Goal: Check status: Check status

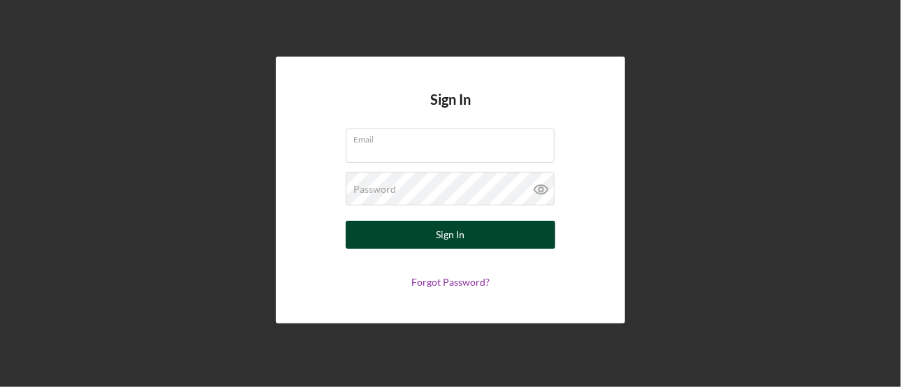
type input "[EMAIL_ADDRESS][DOMAIN_NAME]"
click at [460, 233] on div "Sign In" at bounding box center [451, 235] width 29 height 28
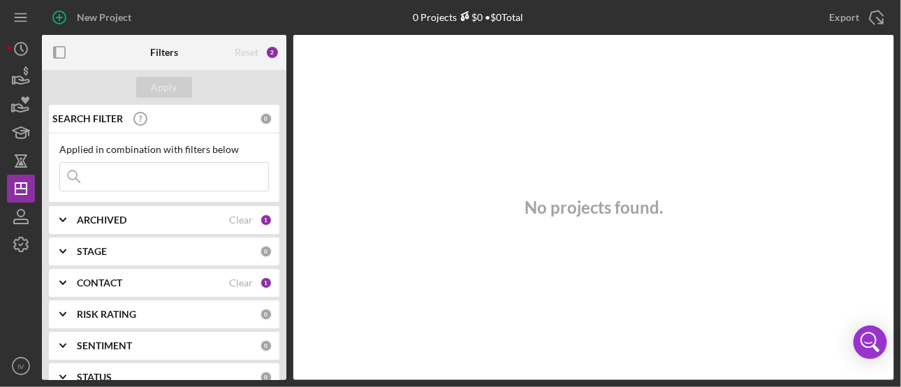
click at [115, 173] on input at bounding box center [164, 177] width 208 height 28
type input "Divine"
click at [243, 282] on div "Clear" at bounding box center [241, 282] width 24 height 11
click at [58, 279] on icon "Icon/Expander" at bounding box center [62, 283] width 35 height 35
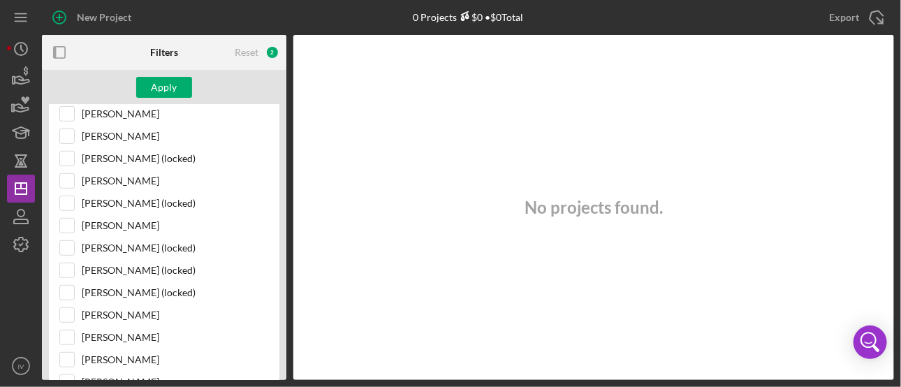
scroll to position [560, 0]
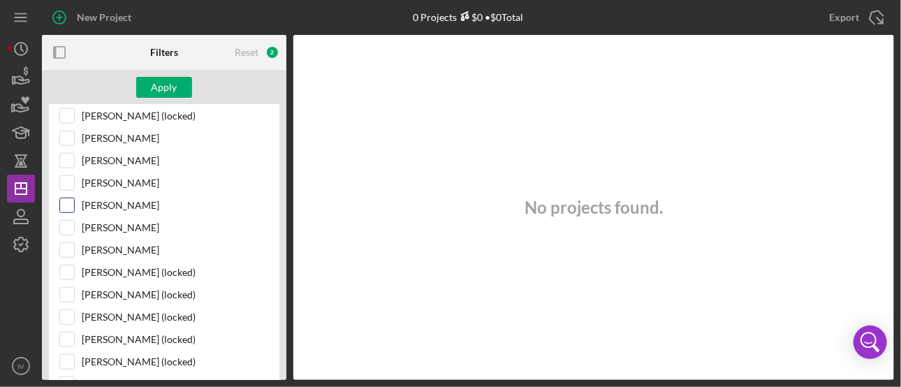
click at [69, 198] on input "[PERSON_NAME]" at bounding box center [67, 205] width 14 height 14
checkbox input "true"
click at [173, 89] on div "Apply" at bounding box center [165, 87] width 26 height 21
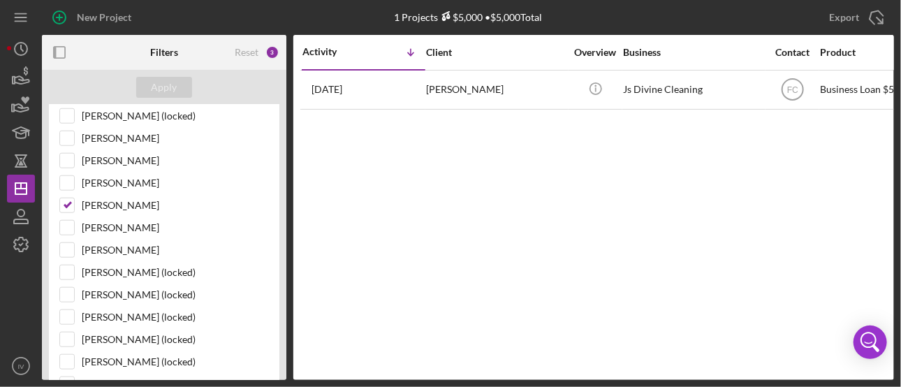
scroll to position [0, 0]
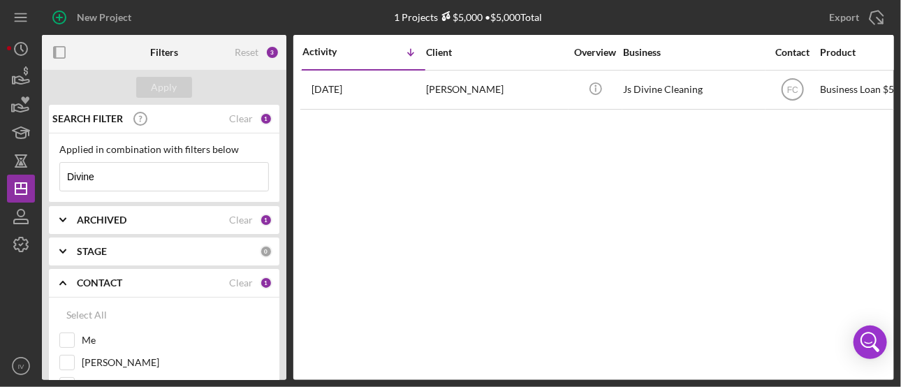
drag, startPoint x: 102, startPoint y: 175, endPoint x: 54, endPoint y: 181, distance: 48.5
click at [54, 181] on div "Applied in combination with filters below Divine Icon/Menu Close" at bounding box center [164, 167] width 231 height 69
type input "[PERSON_NAME]"
click at [152, 82] on div "Apply" at bounding box center [165, 87] width 26 height 21
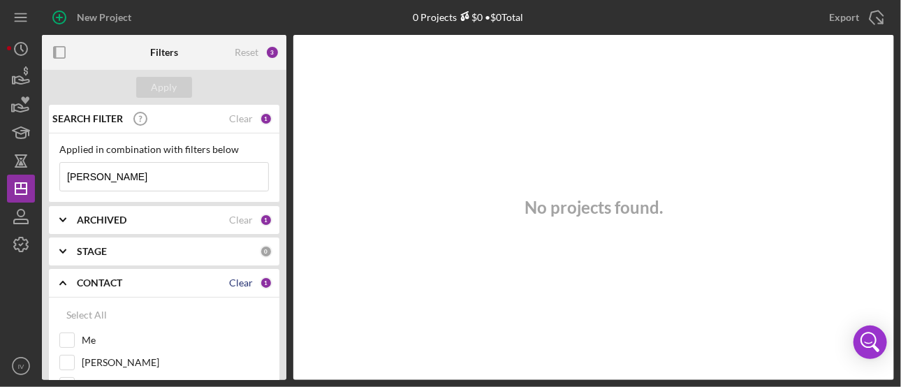
click at [235, 283] on div "Clear" at bounding box center [241, 282] width 24 height 11
checkbox input "false"
click at [137, 176] on input "[PERSON_NAME]" at bounding box center [164, 177] width 208 height 28
click at [165, 80] on div "Apply" at bounding box center [165, 87] width 26 height 21
click at [68, 317] on div "Select All" at bounding box center [86, 315] width 41 height 28
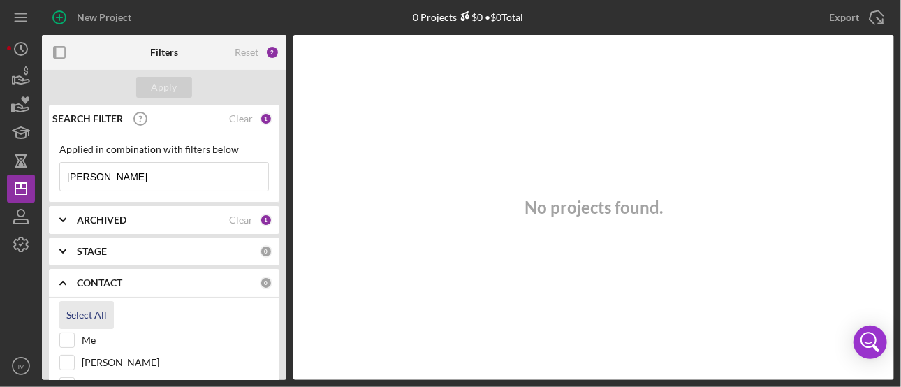
checkbox input "true"
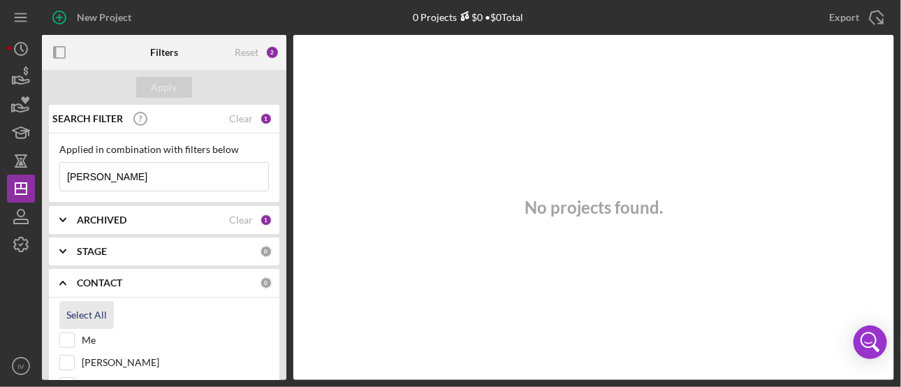
checkbox input "true"
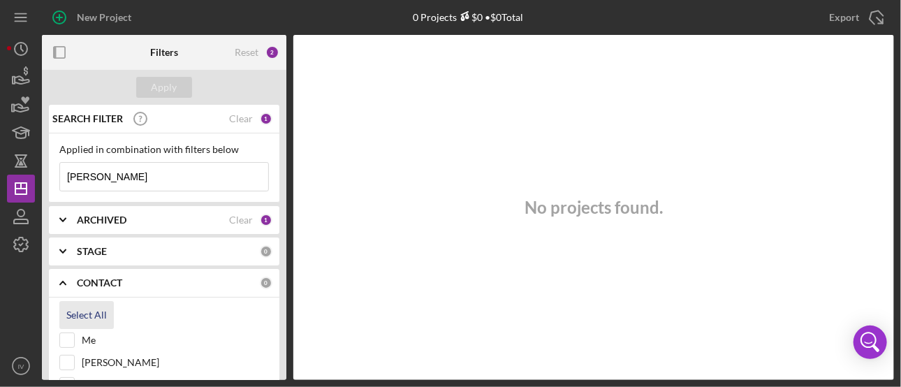
checkbox input "true"
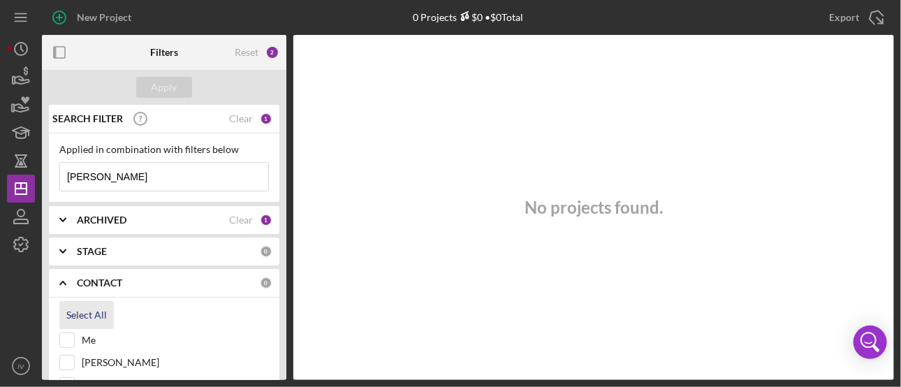
checkbox input "true"
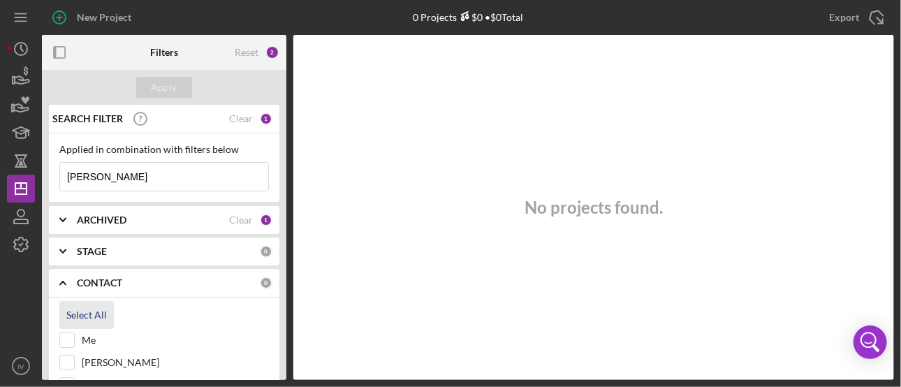
checkbox input "true"
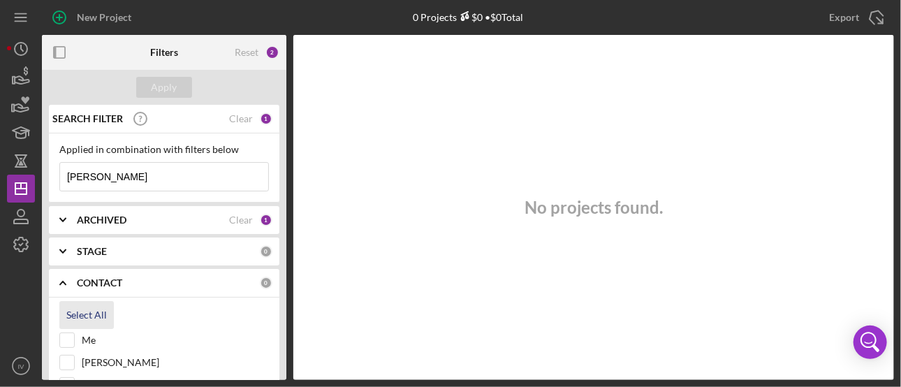
checkbox input "true"
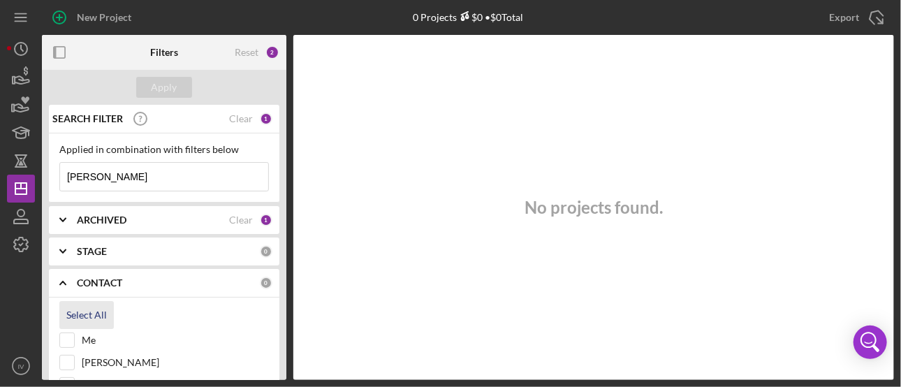
checkbox input "true"
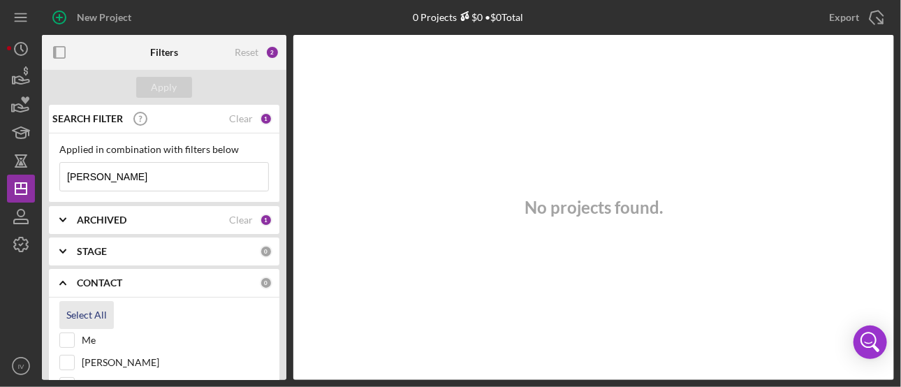
checkbox input "true"
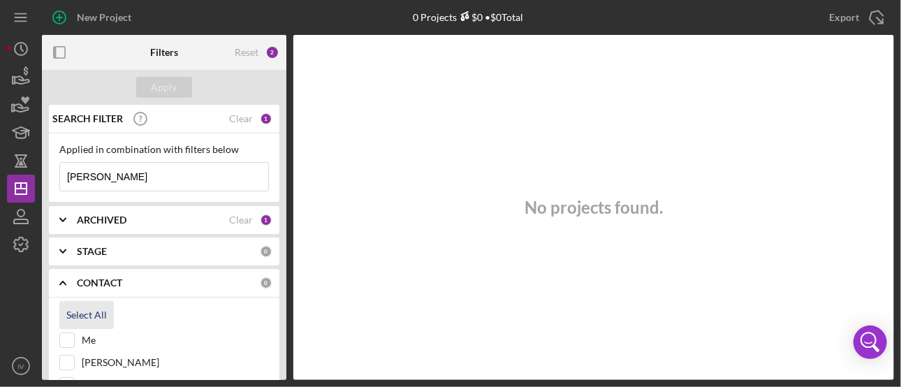
checkbox input "true"
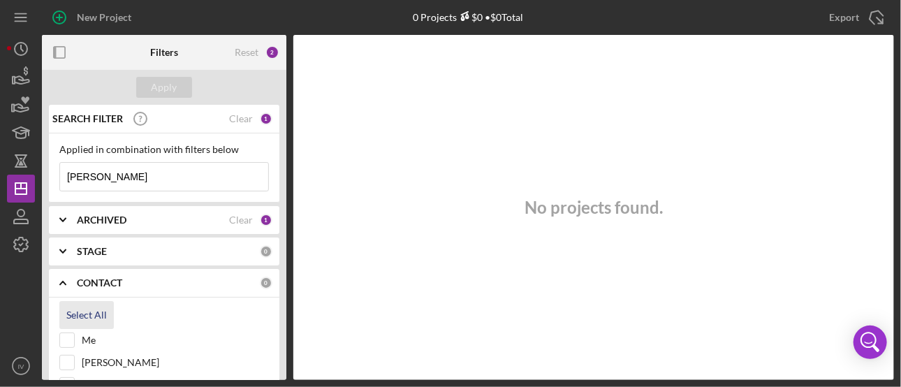
checkbox input "true"
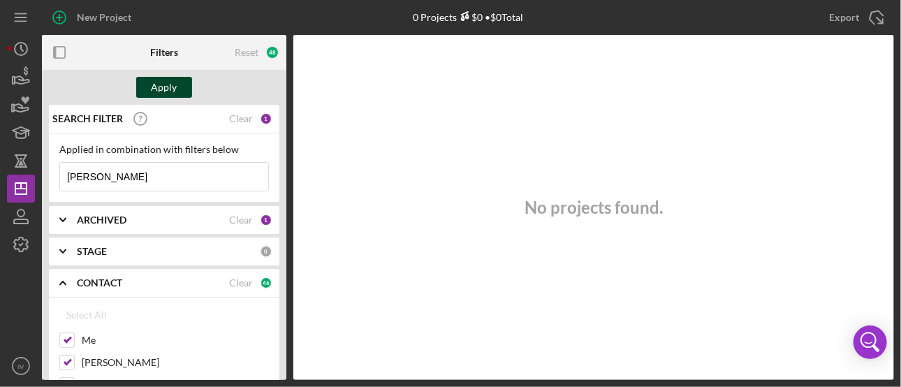
click at [165, 93] on div "Apply" at bounding box center [165, 87] width 26 height 21
drag, startPoint x: 123, startPoint y: 176, endPoint x: 36, endPoint y: 177, distance: 86.7
click at [36, 177] on div "New Project 0 Projects $0 • $0 Total Export Icon/Export Filters Reset 48 Apply …" at bounding box center [450, 190] width 887 height 380
click at [178, 92] on button "Apply" at bounding box center [164, 87] width 56 height 21
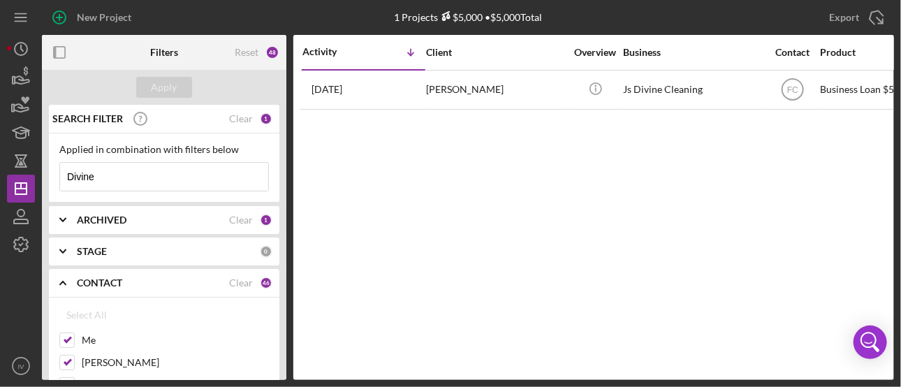
drag, startPoint x: 95, startPoint y: 173, endPoint x: 55, endPoint y: 175, distance: 40.6
click at [55, 175] on div "Applied in combination with filters below Divine Icon/Menu Close" at bounding box center [164, 167] width 231 height 69
type input "Premier"
click at [173, 85] on div "Apply" at bounding box center [165, 87] width 26 height 21
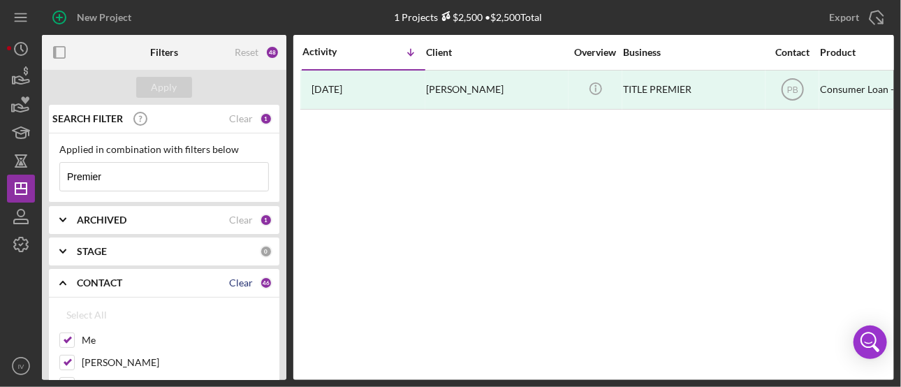
click at [241, 277] on div "Clear" at bounding box center [241, 282] width 24 height 11
checkbox input "false"
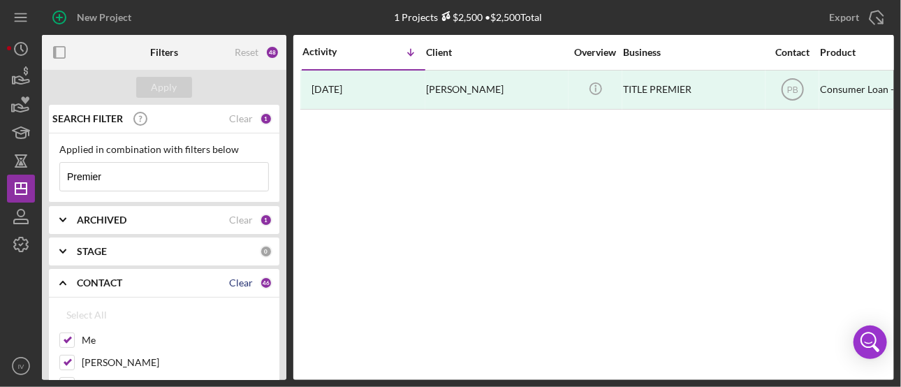
checkbox input "false"
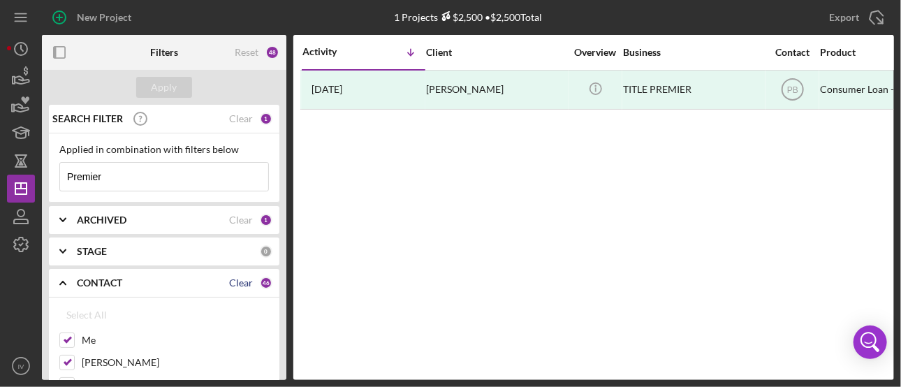
checkbox input "false"
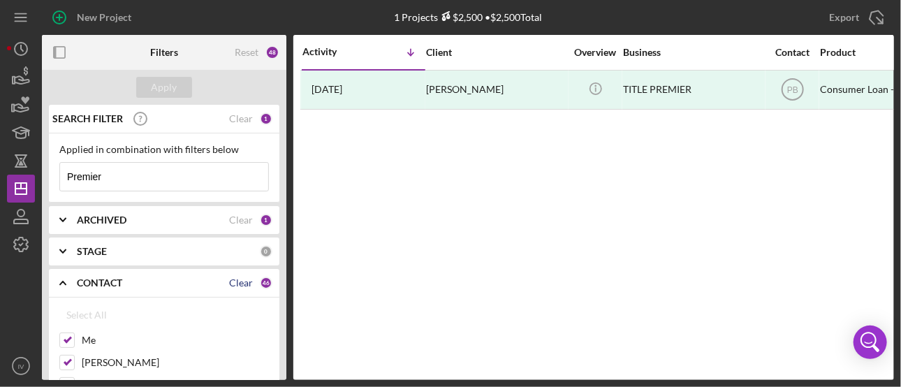
checkbox input "false"
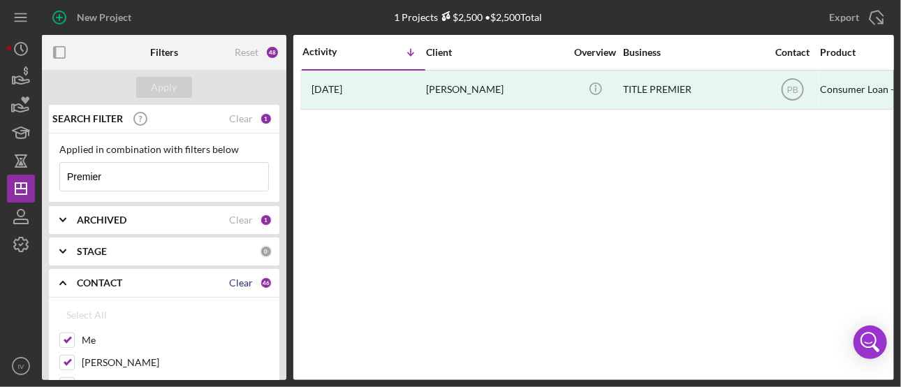
checkbox input "false"
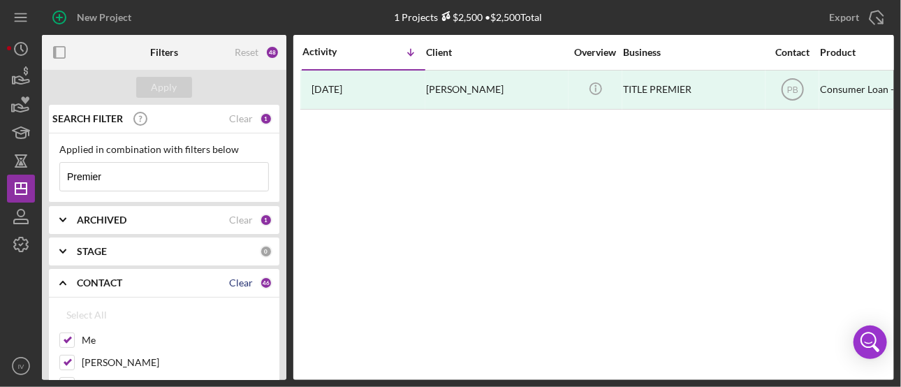
checkbox input "false"
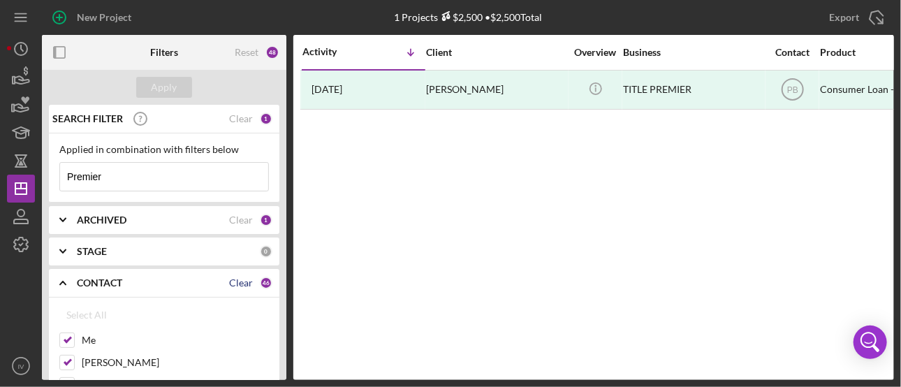
checkbox input "false"
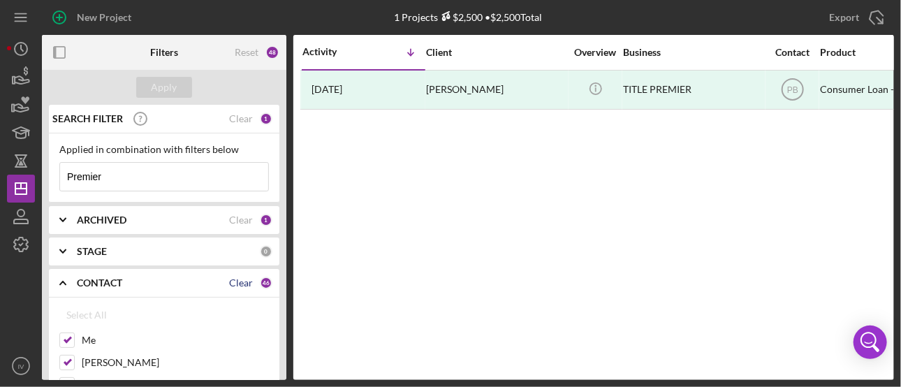
checkbox input "false"
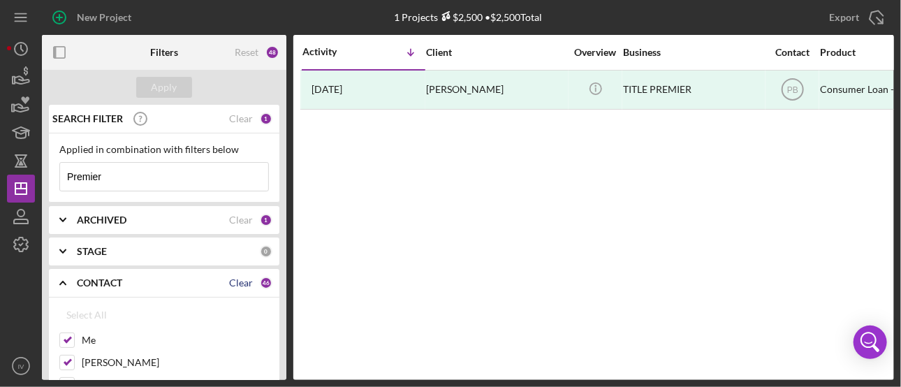
checkbox input "false"
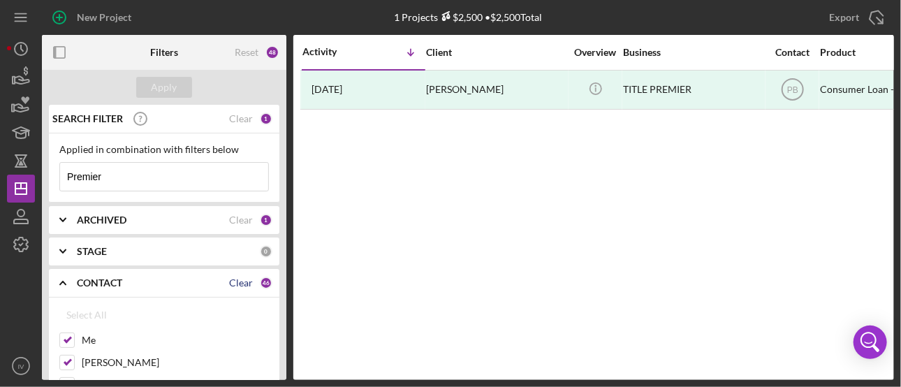
checkbox input "false"
drag, startPoint x: 101, startPoint y: 176, endPoint x: 40, endPoint y: 175, distance: 61.5
click at [40, 175] on div "New Project 1 Projects $2,500 • $2,500 Total Export Icon/Export Filters Reset 2…" at bounding box center [450, 190] width 887 height 380
paste input "[PERSON_NAME]"
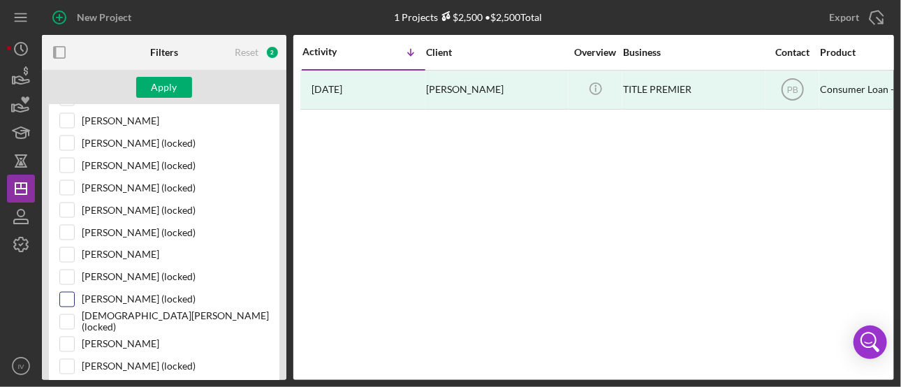
scroll to position [982, 0]
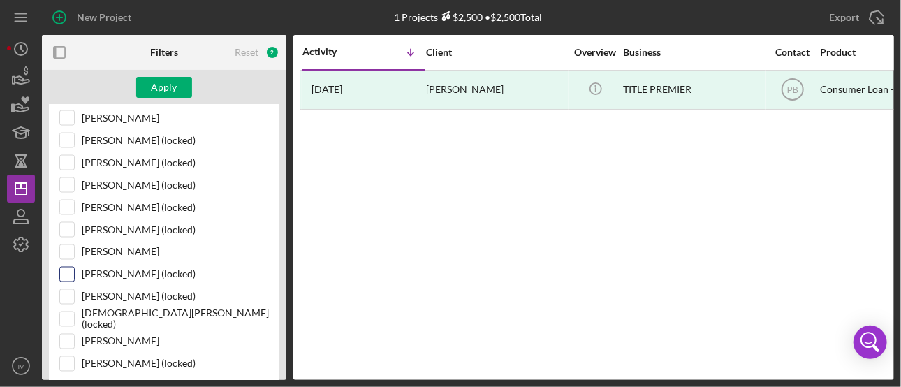
type input "[PERSON_NAME]"
click at [64, 268] on input "[PERSON_NAME] (locked)" at bounding box center [67, 275] width 14 height 14
checkbox input "true"
click at [161, 91] on div "Apply" at bounding box center [165, 87] width 26 height 21
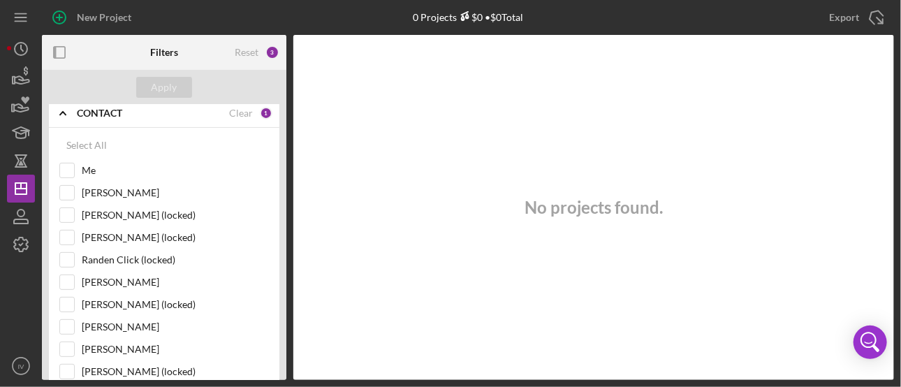
scroll to position [0, 0]
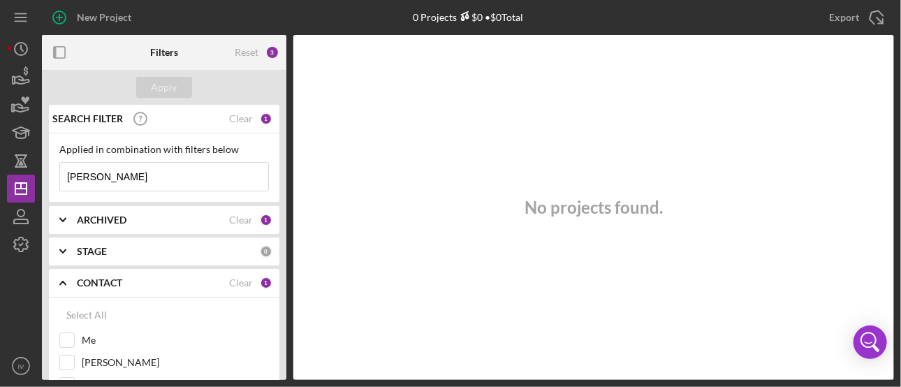
drag, startPoint x: 103, startPoint y: 176, endPoint x: 48, endPoint y: 175, distance: 55.9
click at [49, 175] on div "Applied in combination with filters below [PERSON_NAME] Icon/Menu Close" at bounding box center [164, 167] width 231 height 69
click at [69, 175] on input "[PERSON_NAME]" at bounding box center [164, 177] width 208 height 28
type input "[PERSON_NAME]"
click at [241, 280] on div "Clear" at bounding box center [241, 282] width 24 height 11
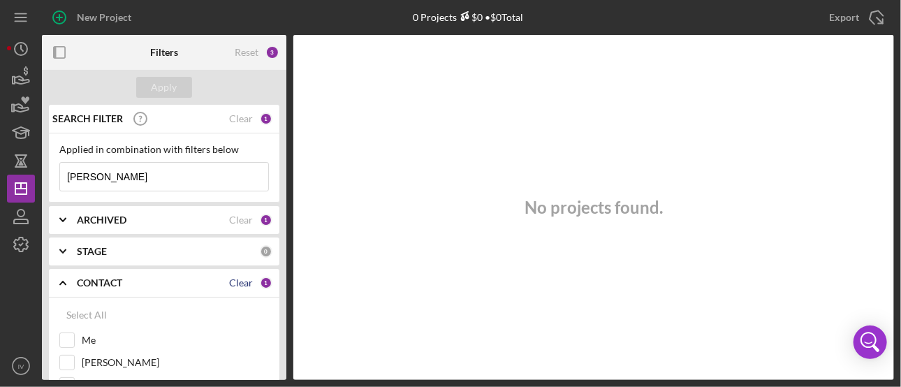
checkbox input "false"
click at [75, 310] on div "Select All" at bounding box center [86, 315] width 41 height 28
checkbox input "true"
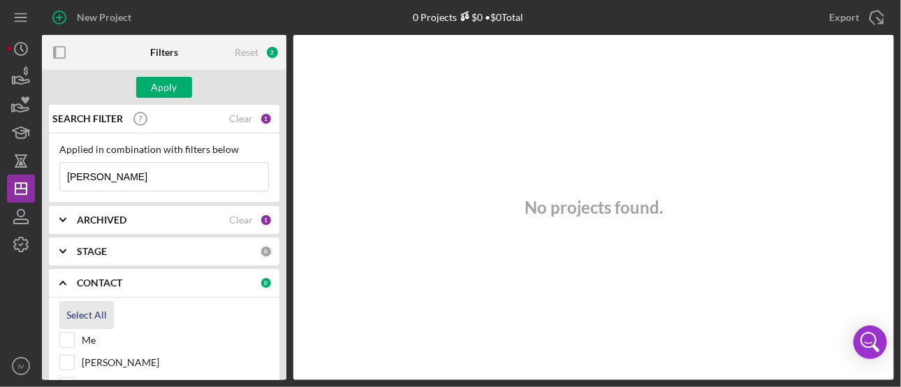
checkbox input "true"
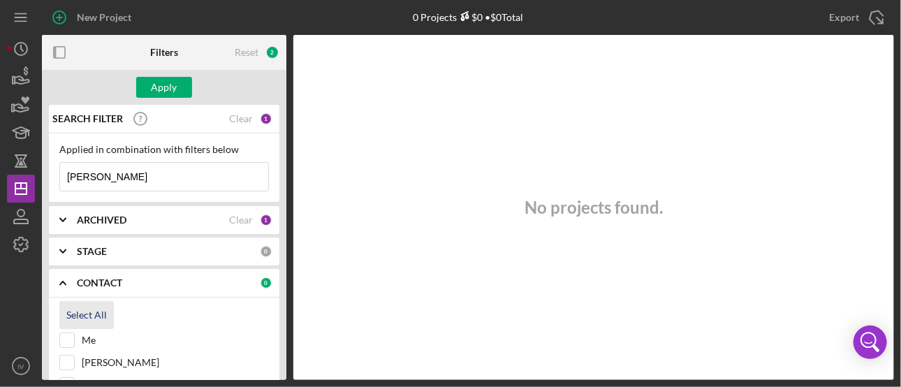
checkbox input "true"
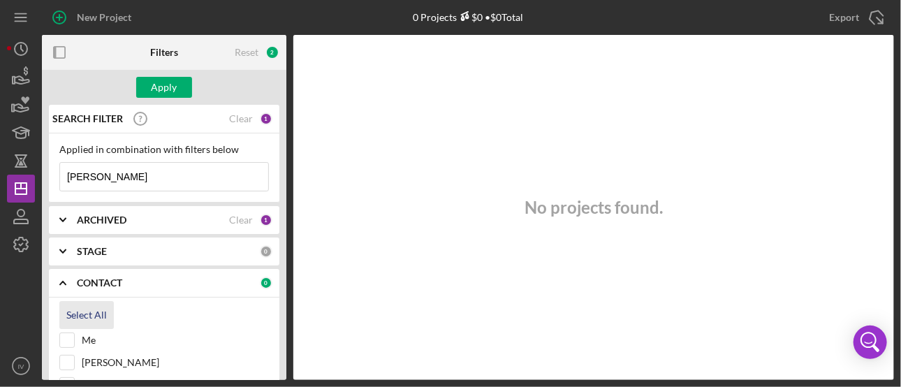
checkbox input "true"
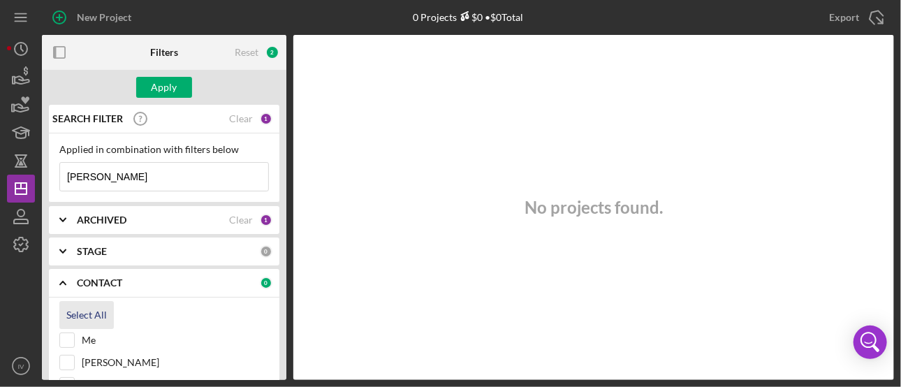
checkbox input "true"
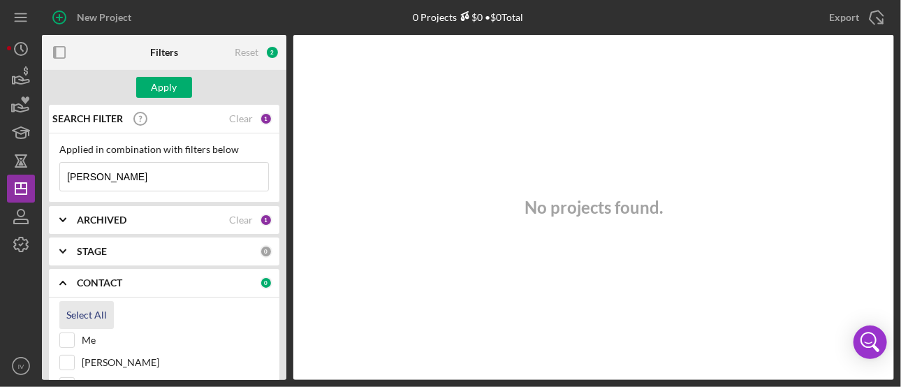
checkbox input "true"
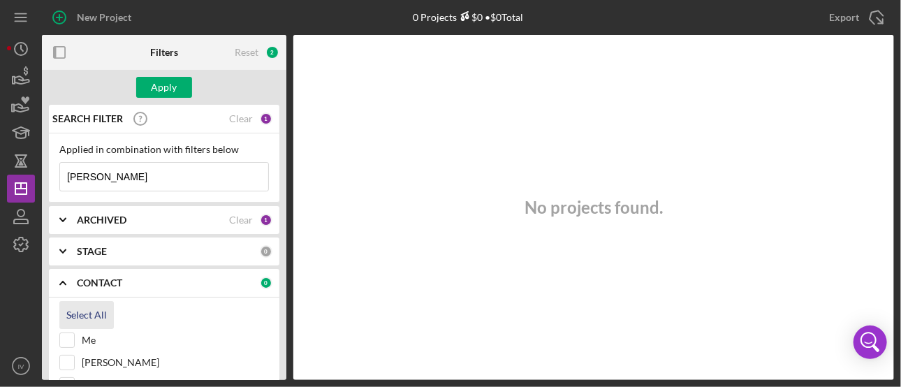
checkbox input "true"
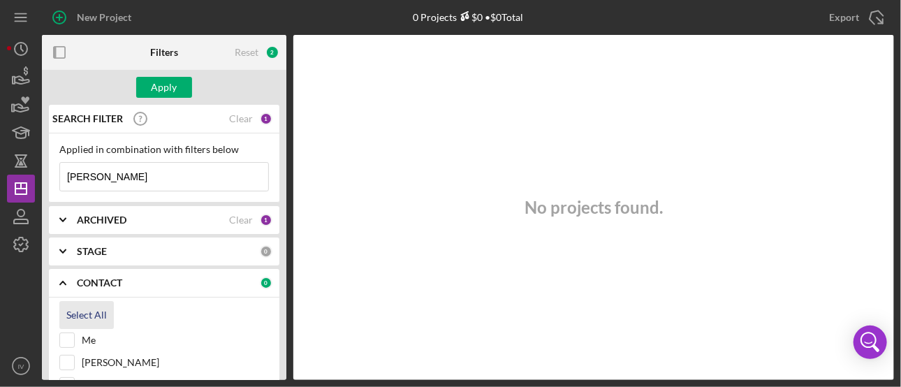
checkbox input "true"
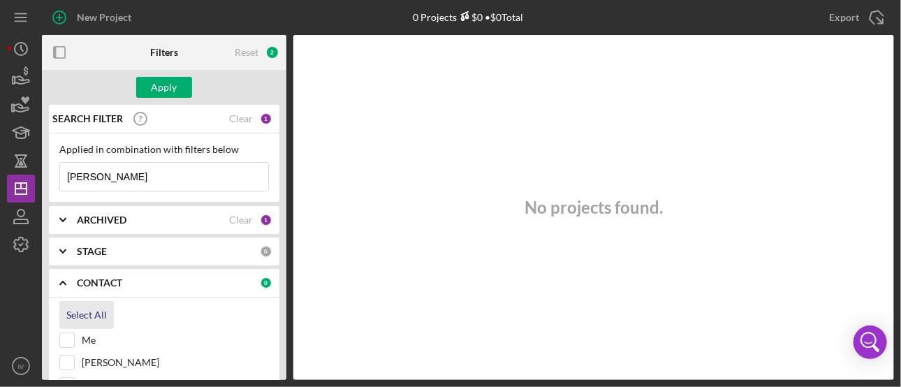
checkbox input "true"
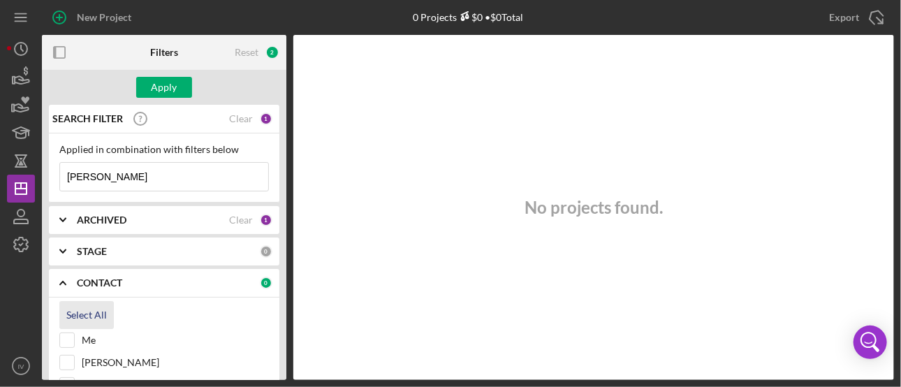
checkbox input "true"
click at [162, 83] on div "Apply" at bounding box center [165, 87] width 26 height 21
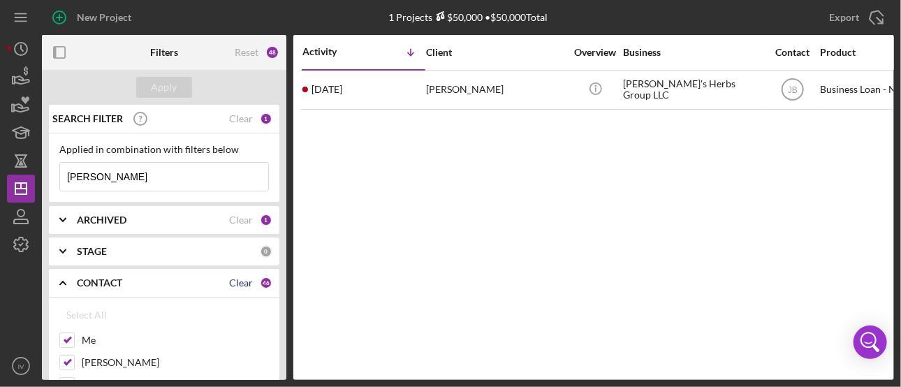
click at [238, 281] on div "Clear" at bounding box center [241, 282] width 24 height 11
checkbox input "false"
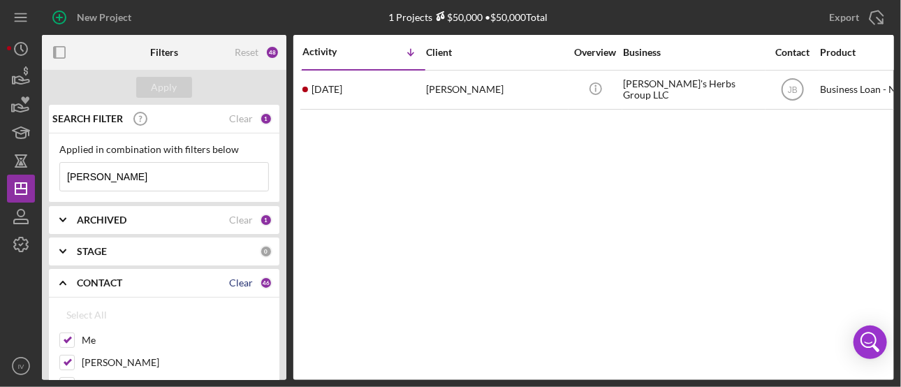
checkbox input "false"
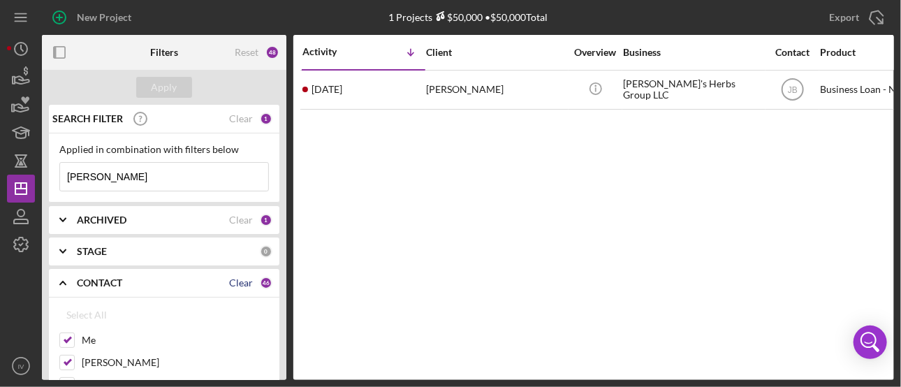
checkbox input "false"
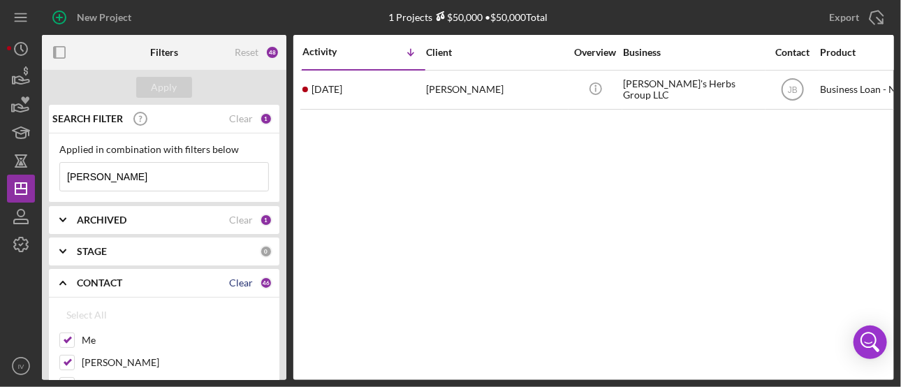
checkbox input "false"
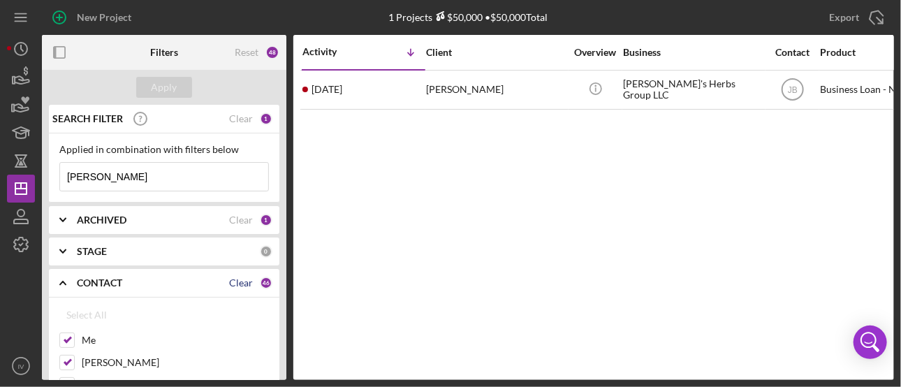
checkbox input "false"
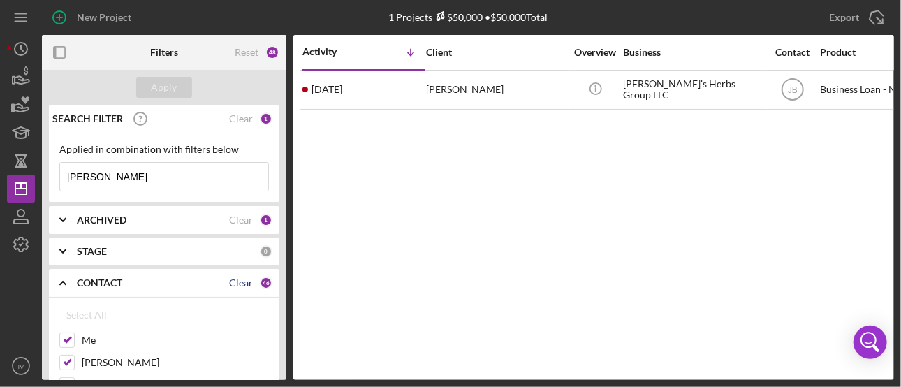
checkbox input "false"
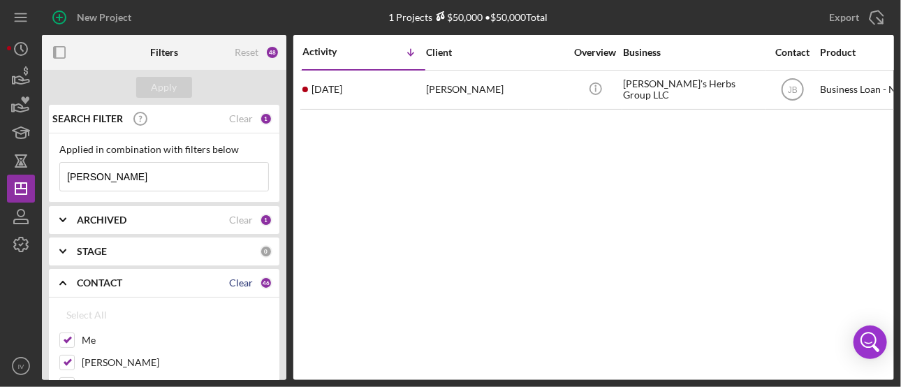
checkbox input "false"
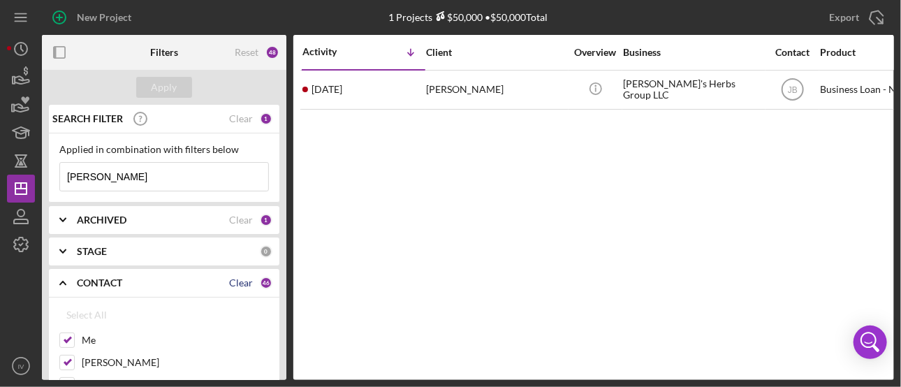
checkbox input "false"
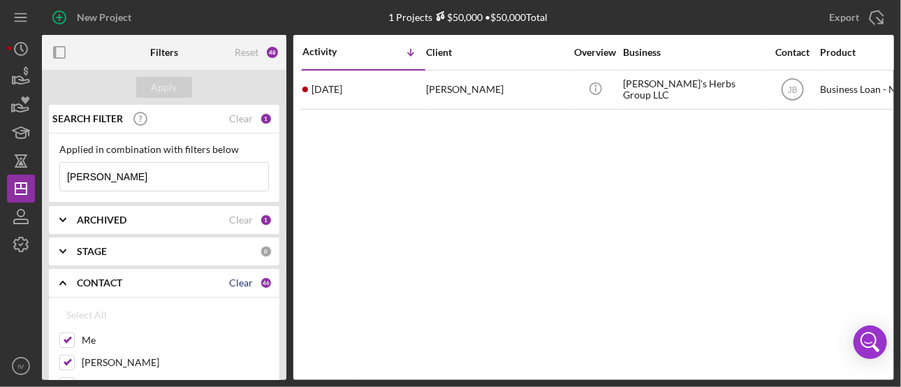
checkbox input "false"
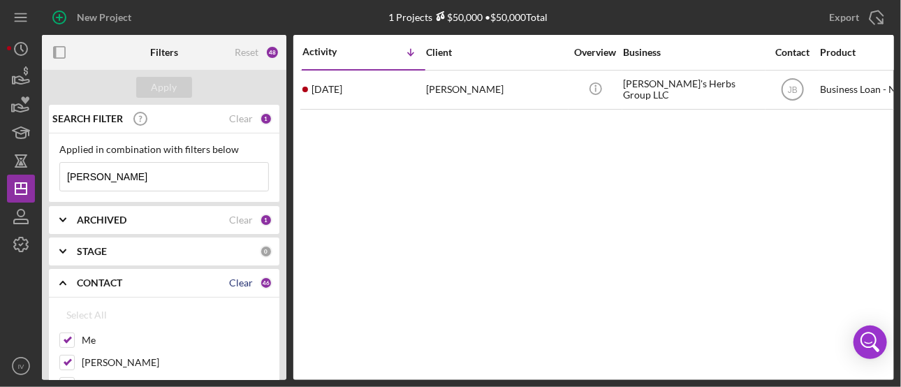
checkbox input "false"
click at [134, 174] on input "[PERSON_NAME]" at bounding box center [164, 177] width 208 height 28
click at [169, 85] on div "Apply" at bounding box center [165, 87] width 26 height 21
drag, startPoint x: 113, startPoint y: 174, endPoint x: 36, endPoint y: 173, distance: 76.2
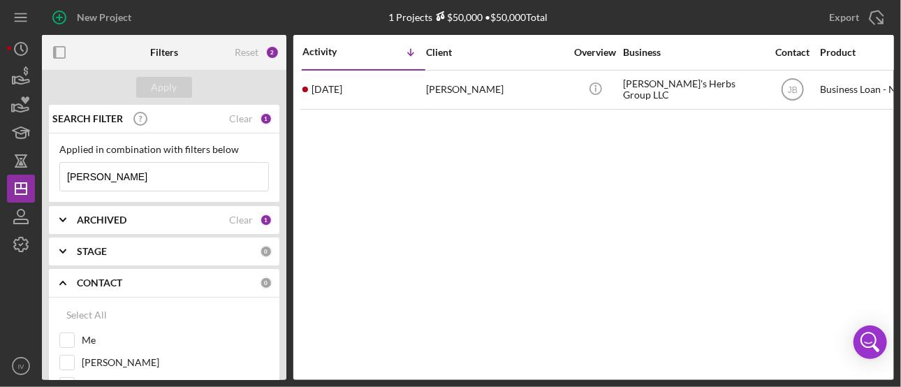
click at [36, 173] on div "New Project 1 Projects $50,000 • $50,000 Total Export Icon/Export Filters Reset…" at bounding box center [450, 190] width 887 height 380
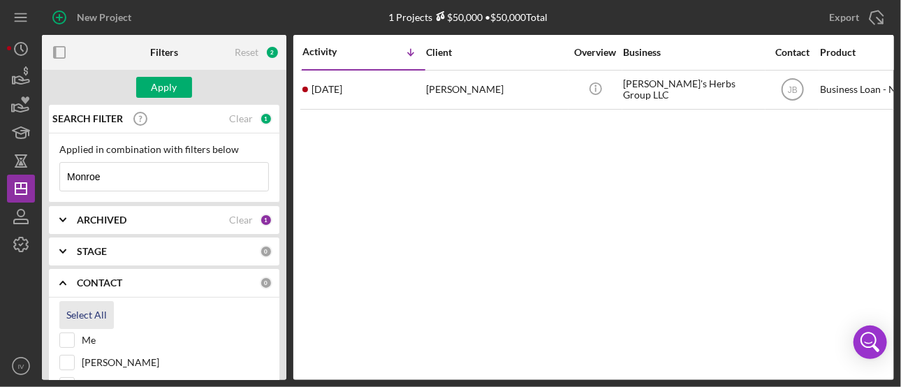
type input "Monroe"
drag, startPoint x: 99, startPoint y: 315, endPoint x: 115, endPoint y: 304, distance: 19.0
click at [99, 316] on div "Select All" at bounding box center [86, 315] width 41 height 28
checkbox input "true"
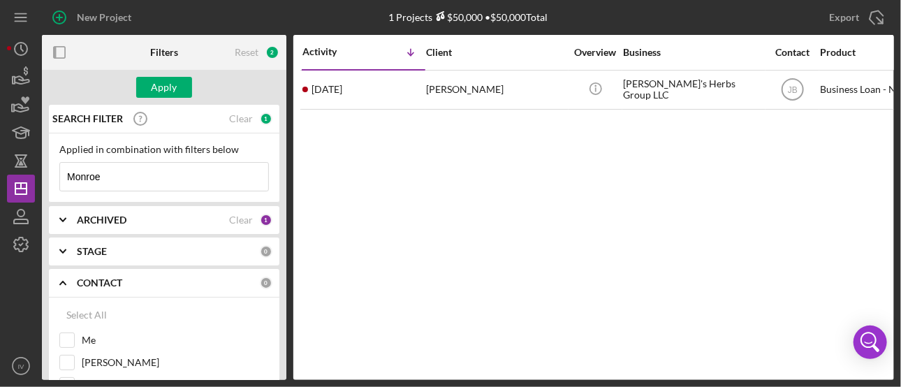
checkbox input "true"
click at [176, 80] on div "Apply" at bounding box center [165, 87] width 26 height 21
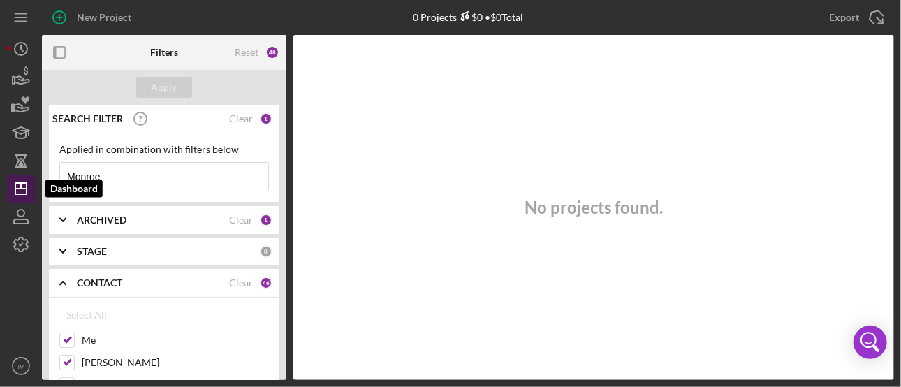
click at [15, 187] on polygon "button" at bounding box center [20, 188] width 11 height 11
click at [56, 216] on icon "Icon/Expander" at bounding box center [62, 220] width 35 height 35
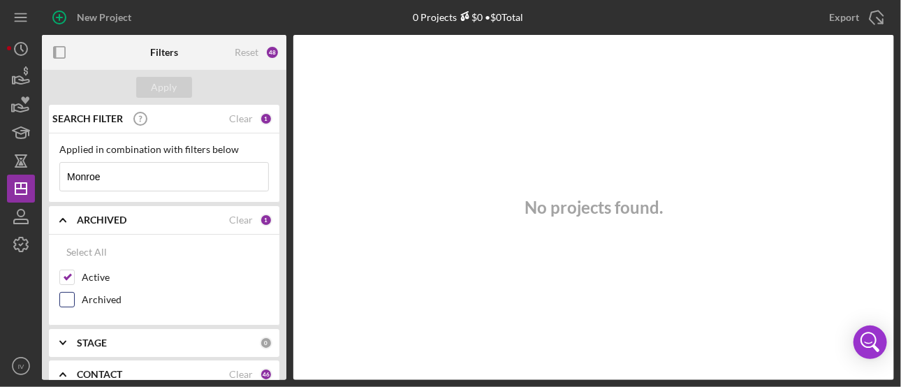
click at [66, 301] on input "Archived" at bounding box center [67, 300] width 14 height 14
click at [166, 86] on div "Apply" at bounding box center [165, 87] width 26 height 21
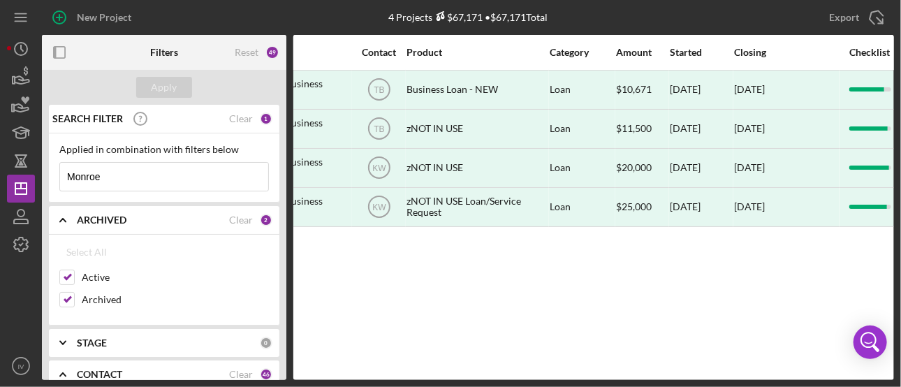
scroll to position [0, 478]
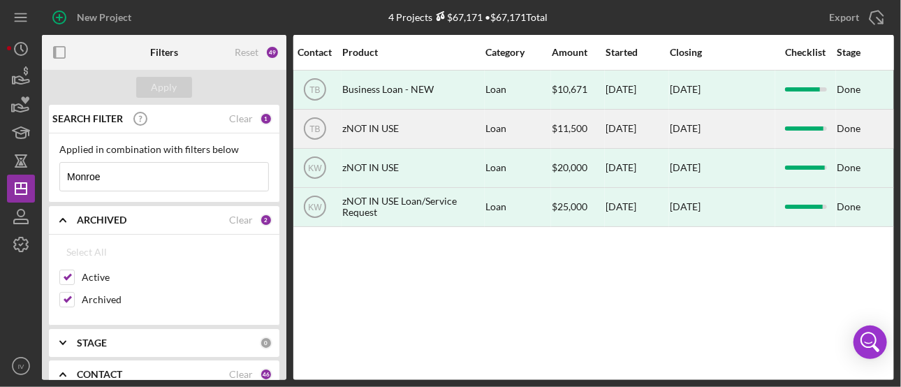
click at [639, 127] on div "[DATE]" at bounding box center [637, 128] width 63 height 37
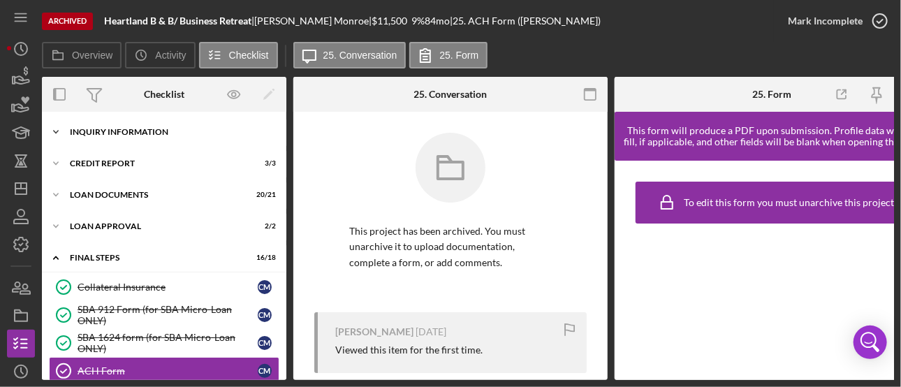
click at [115, 133] on div "Inquiry Information" at bounding box center [169, 132] width 199 height 8
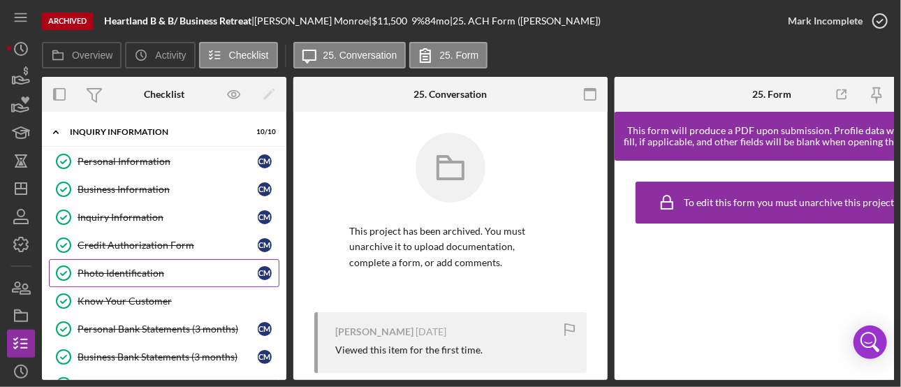
click at [148, 272] on div "Photo Identification" at bounding box center [168, 273] width 180 height 11
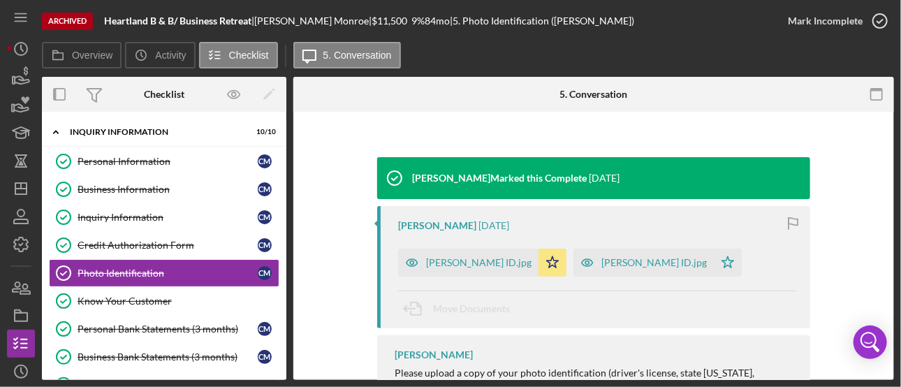
scroll to position [141, 0]
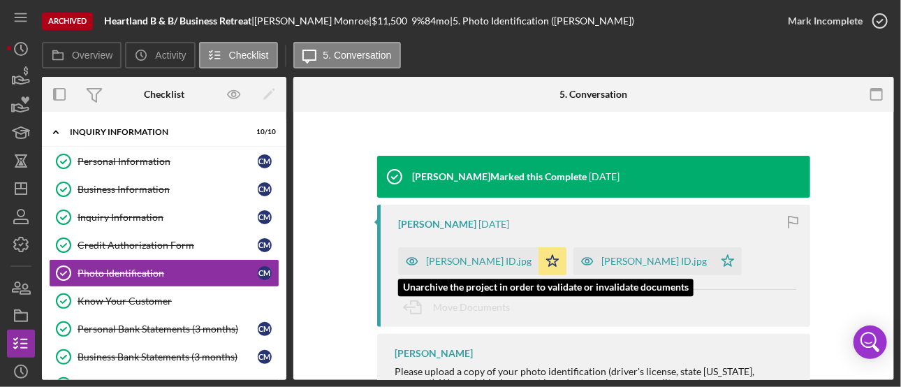
click at [460, 259] on div "[PERSON_NAME] ID.jpg" at bounding box center [479, 261] width 106 height 11
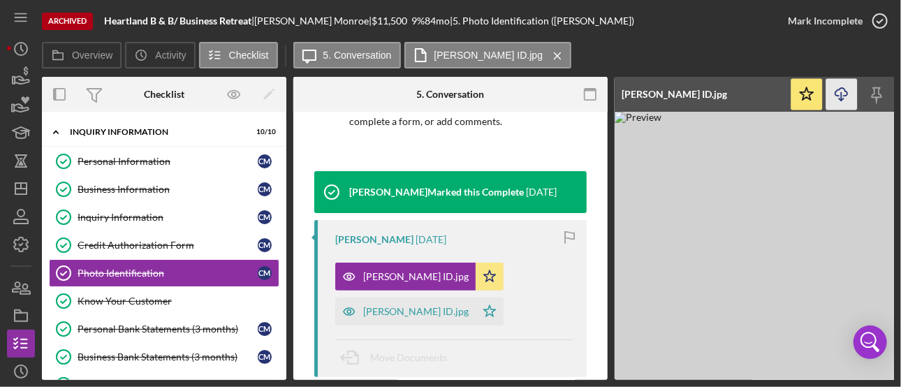
click at [842, 99] on icon "Icon/Download" at bounding box center [842, 94] width 31 height 31
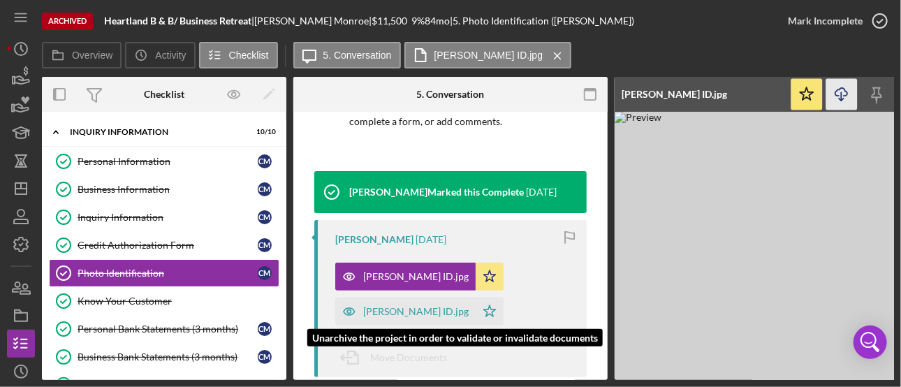
click at [391, 310] on div "[PERSON_NAME] ID.jpg" at bounding box center [416, 311] width 106 height 11
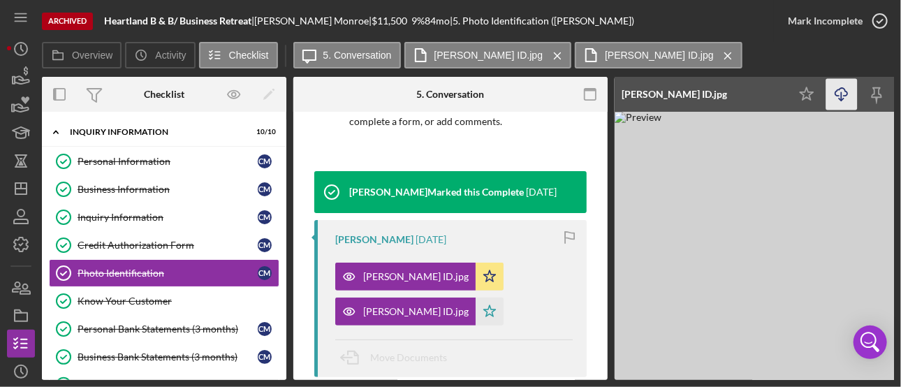
click at [840, 96] on icon "Icon/Download" at bounding box center [842, 94] width 31 height 31
click at [184, 324] on div "Personal Bank Statements (3 months)" at bounding box center [168, 329] width 180 height 11
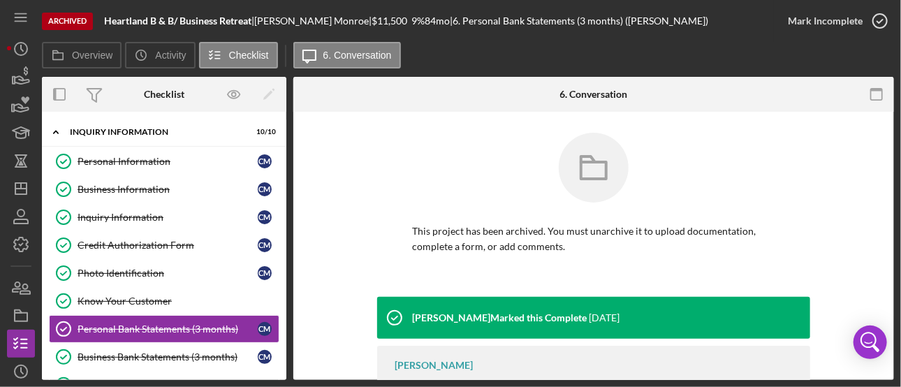
scroll to position [76, 0]
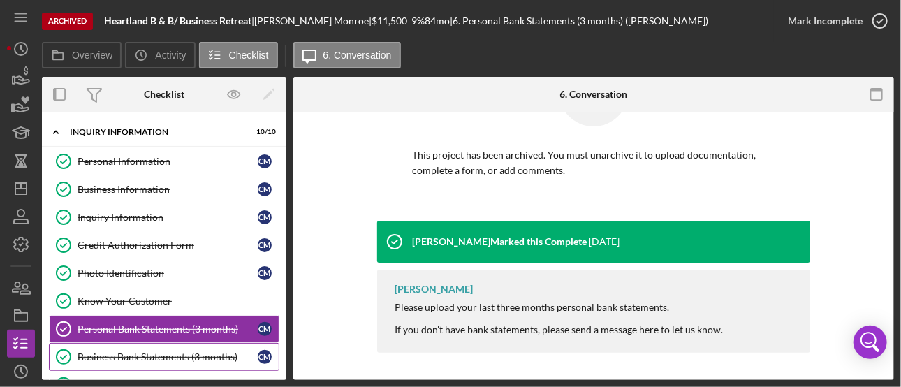
click at [157, 355] on div "Business Bank Statements (3 months)" at bounding box center [168, 356] width 180 height 11
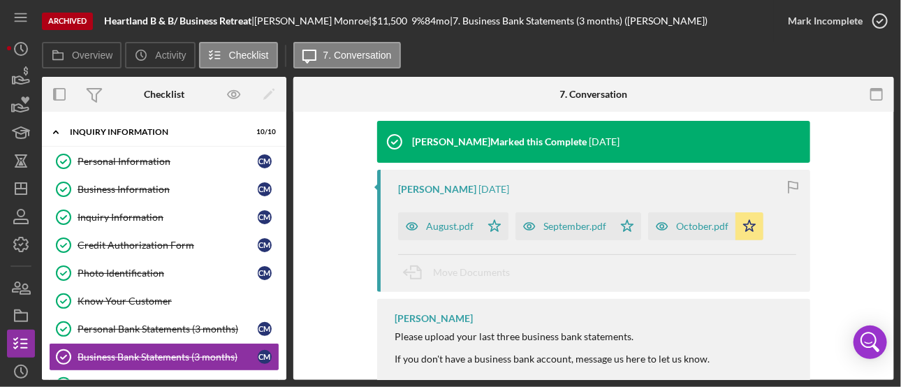
scroll to position [176, 0]
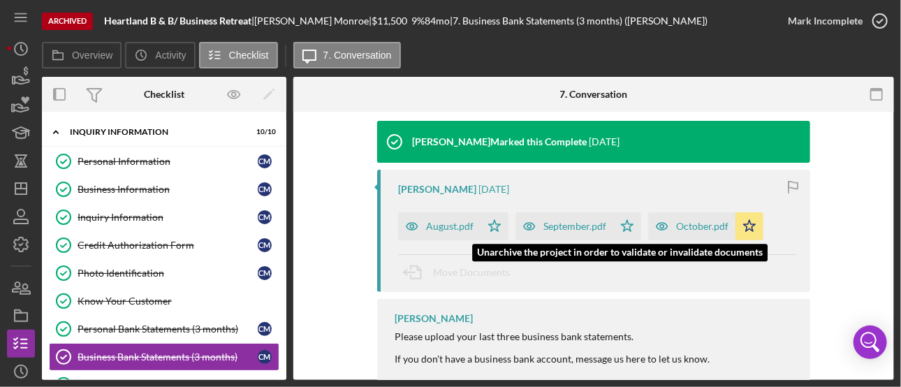
click at [692, 223] on div "October.pdf" at bounding box center [702, 226] width 52 height 11
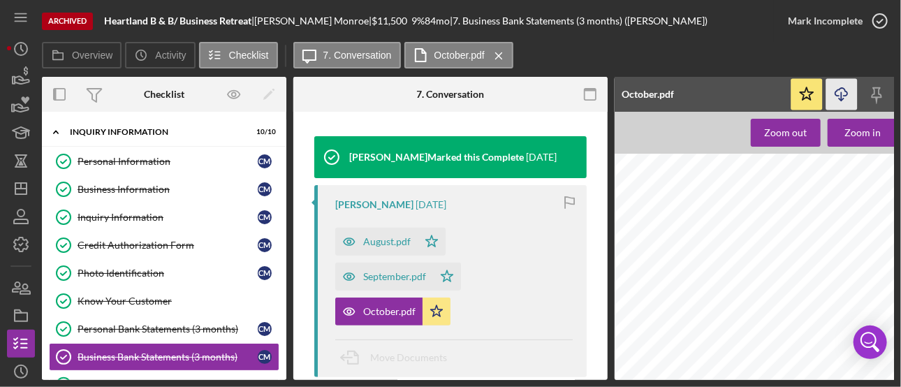
click at [846, 94] on icon "Icon/Download" at bounding box center [842, 94] width 31 height 31
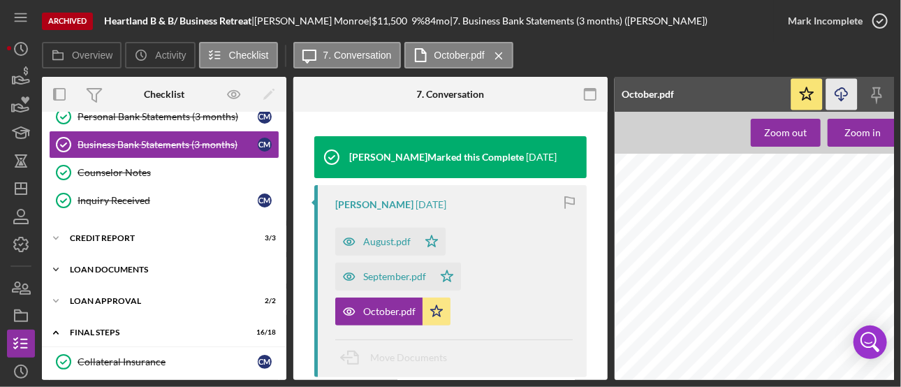
scroll to position [215, 0]
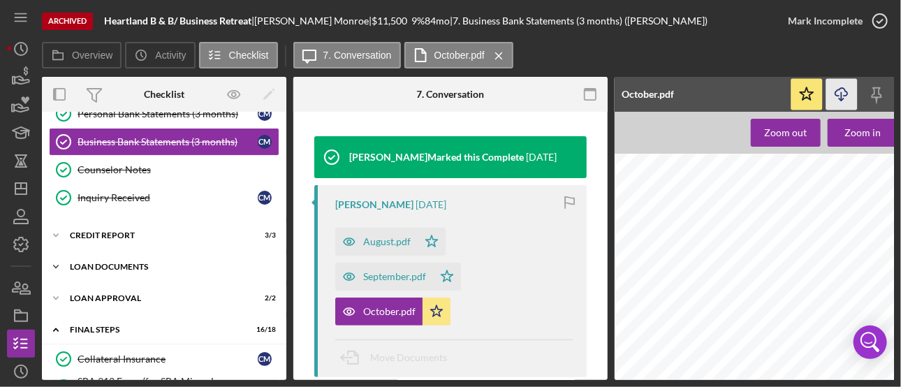
click at [197, 257] on div "Icon/Expander Loan Documents 20 / 21" at bounding box center [164, 267] width 245 height 28
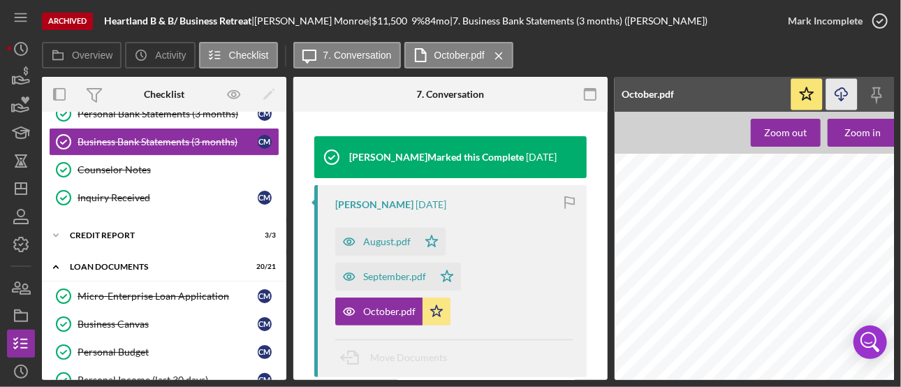
scroll to position [386, 0]
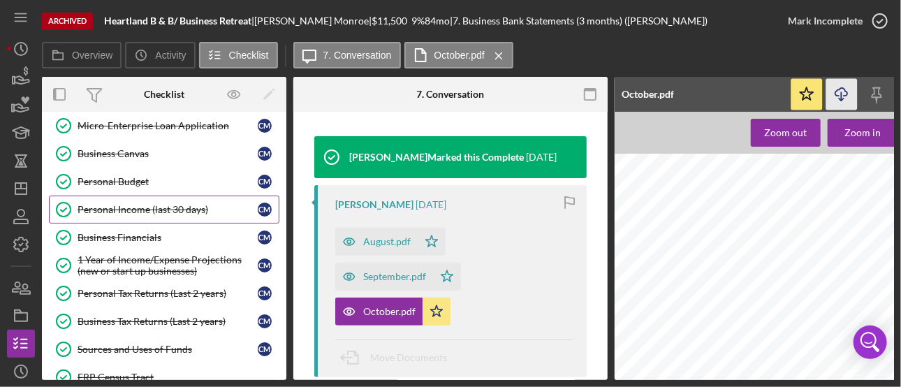
click at [137, 204] on div "Personal Income (last 30 days)" at bounding box center [168, 209] width 180 height 11
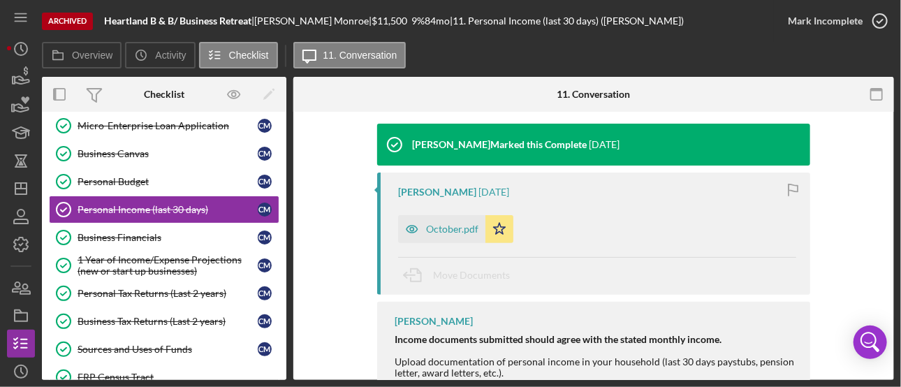
scroll to position [176, 0]
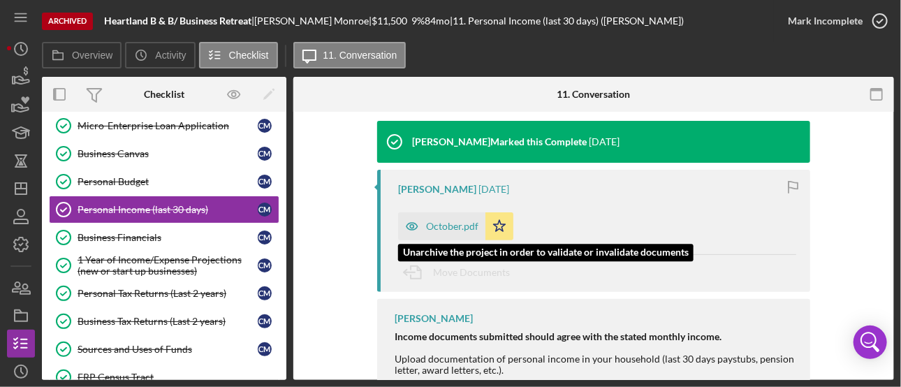
click at [464, 223] on div "October.pdf" at bounding box center [452, 226] width 52 height 11
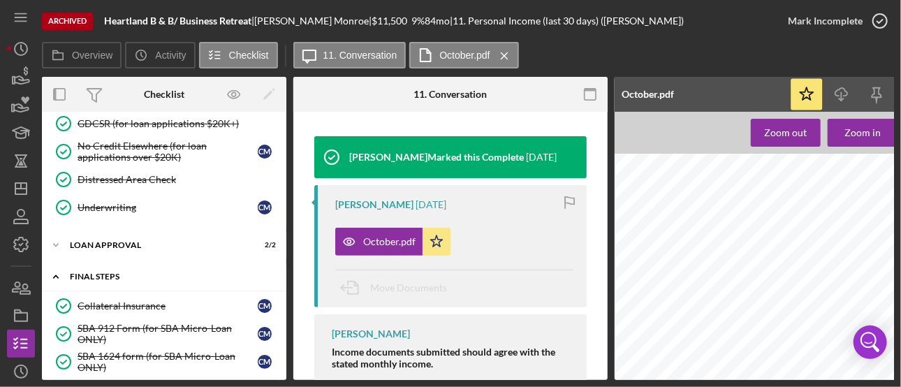
scroll to position [866, 0]
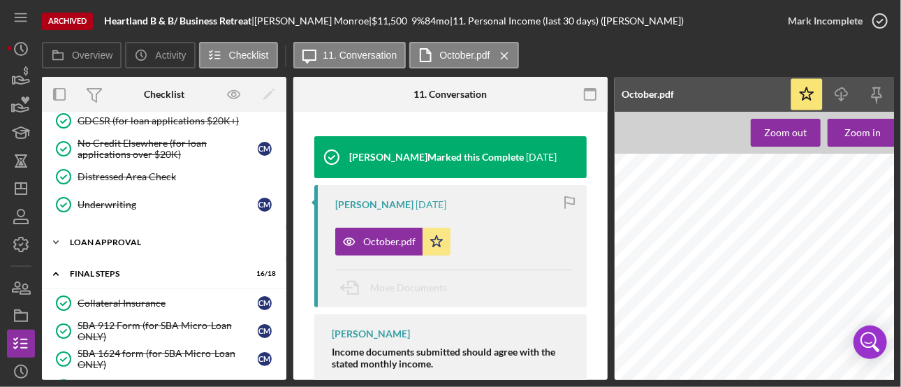
click at [163, 238] on div "Loan Approval" at bounding box center [169, 242] width 199 height 8
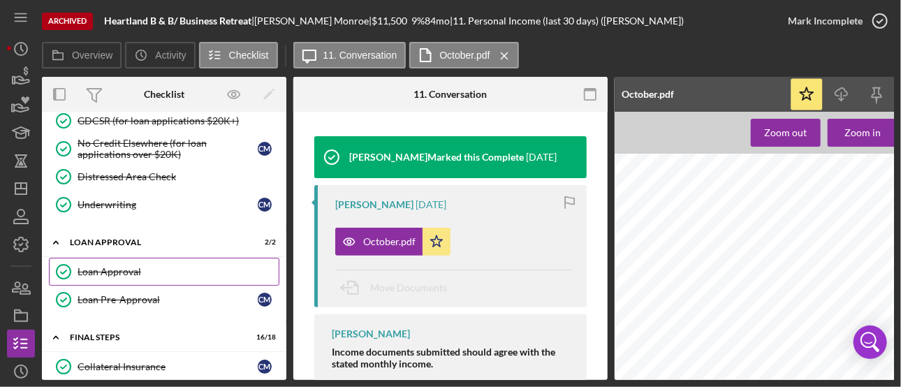
click at [131, 266] on div "Loan Approval" at bounding box center [178, 271] width 201 height 11
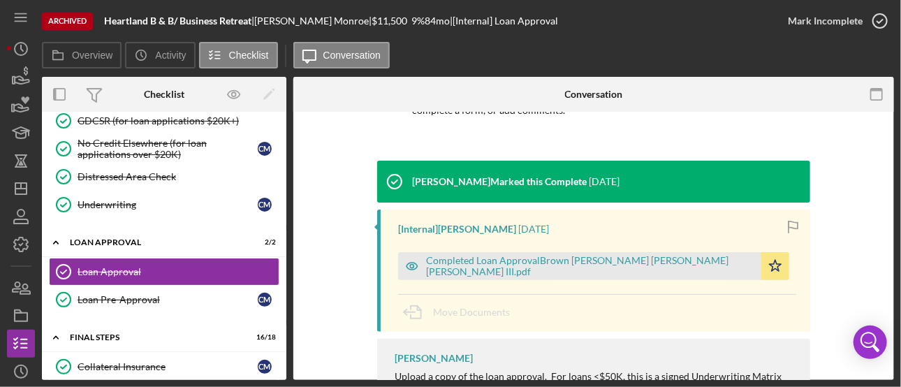
scroll to position [200, 0]
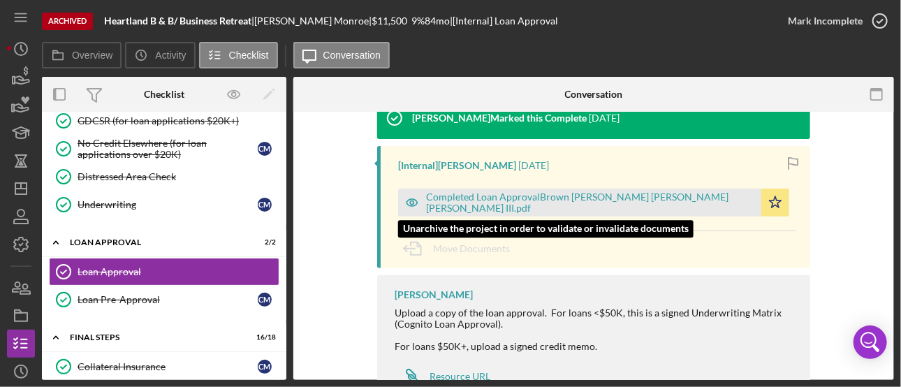
click at [609, 198] on div "Completed Loan ApprovalBrown [PERSON_NAME] [PERSON_NAME] [PERSON_NAME] III.pdf" at bounding box center [590, 202] width 328 height 22
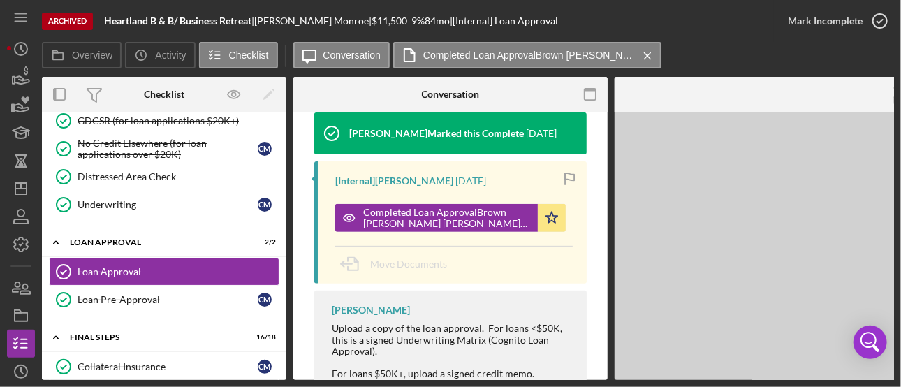
scroll to position [215, 0]
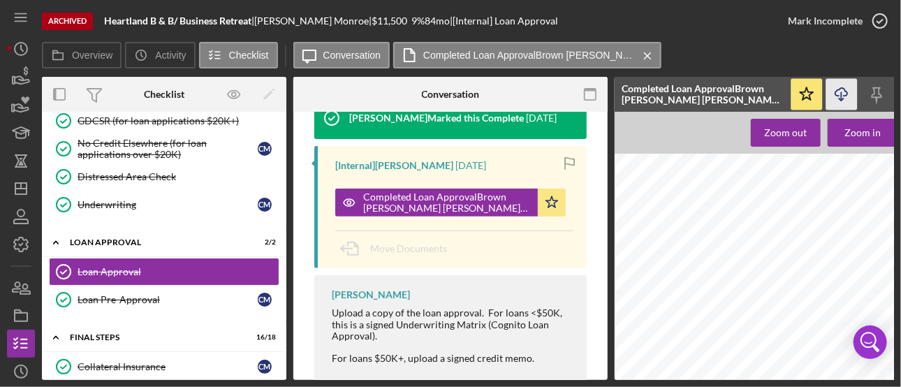
click at [843, 87] on icon "Icon/Download" at bounding box center [842, 94] width 31 height 31
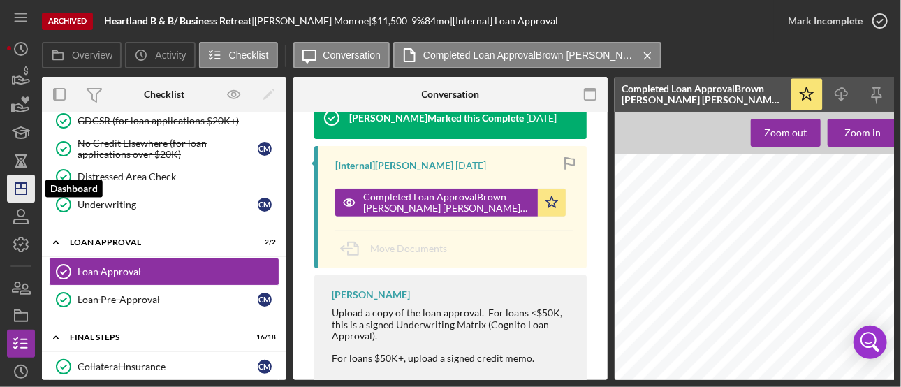
click at [27, 191] on icon "Icon/Dashboard" at bounding box center [20, 188] width 35 height 35
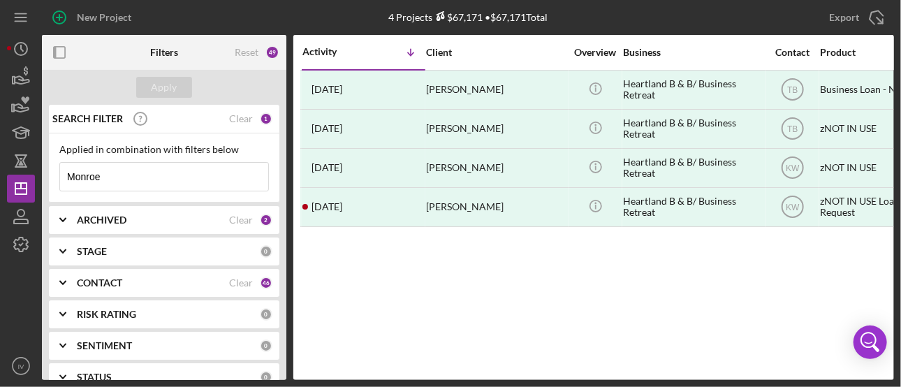
drag, startPoint x: 115, startPoint y: 176, endPoint x: 39, endPoint y: 173, distance: 75.5
click at [40, 173] on div "New Project 4 Projects $67,171 • $67,171 Total Monroe Export Icon/Export Filter…" at bounding box center [450, 190] width 887 height 380
click at [170, 83] on div "Apply" at bounding box center [165, 87] width 26 height 21
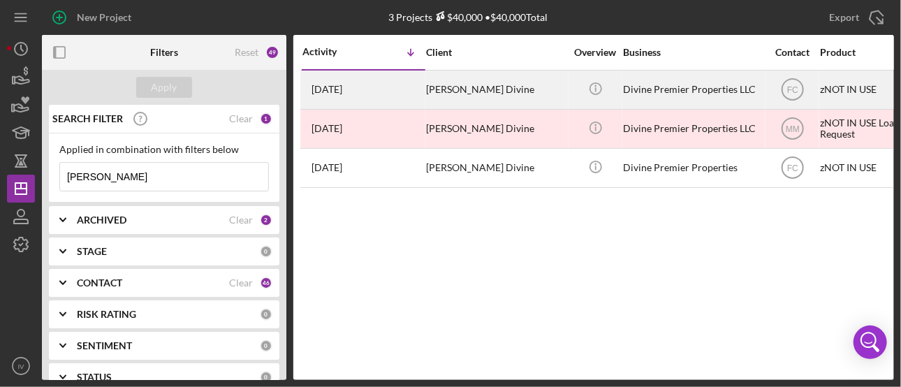
click at [342, 85] on time "[DATE]" at bounding box center [327, 89] width 31 height 11
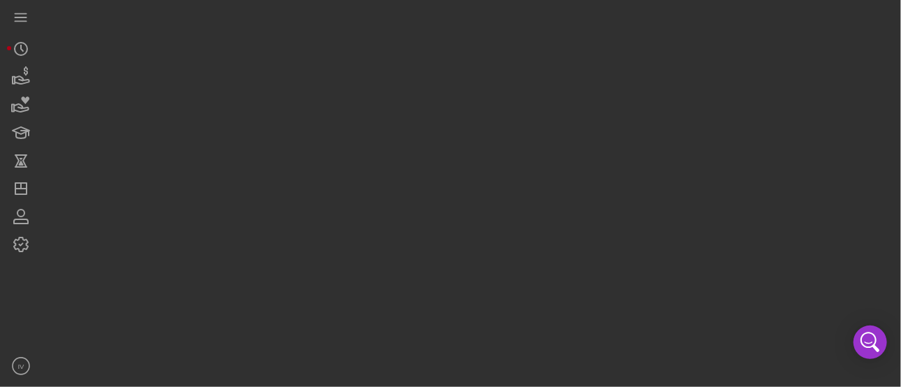
click at [356, 85] on div at bounding box center [468, 190] width 852 height 380
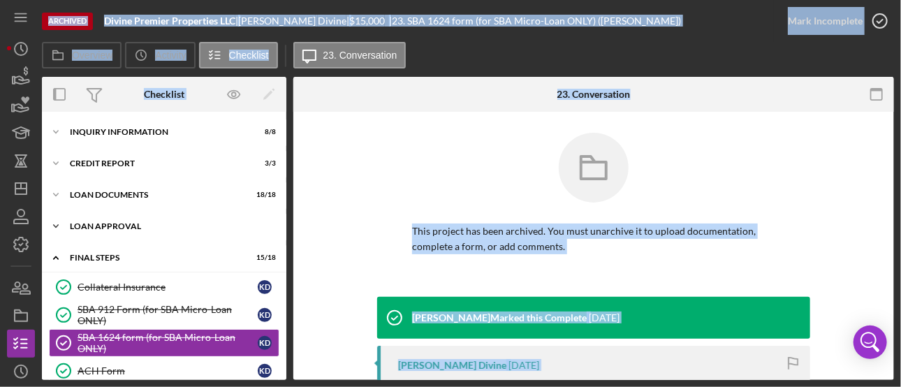
click at [64, 226] on icon "Icon/Expander" at bounding box center [56, 226] width 28 height 28
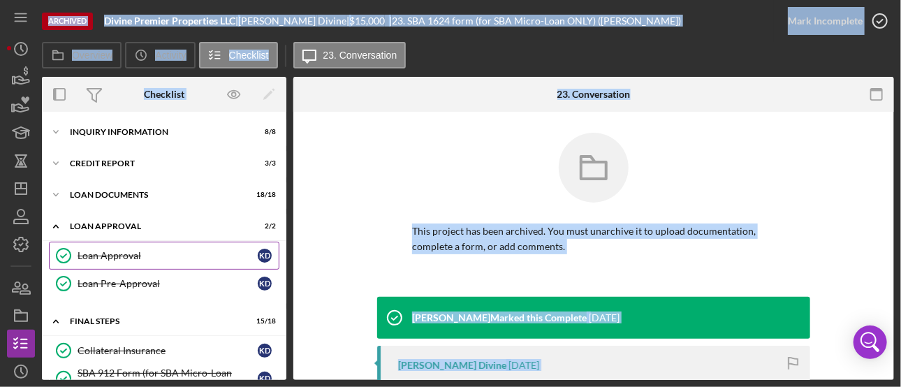
click at [125, 254] on div "Loan Approval" at bounding box center [168, 255] width 180 height 11
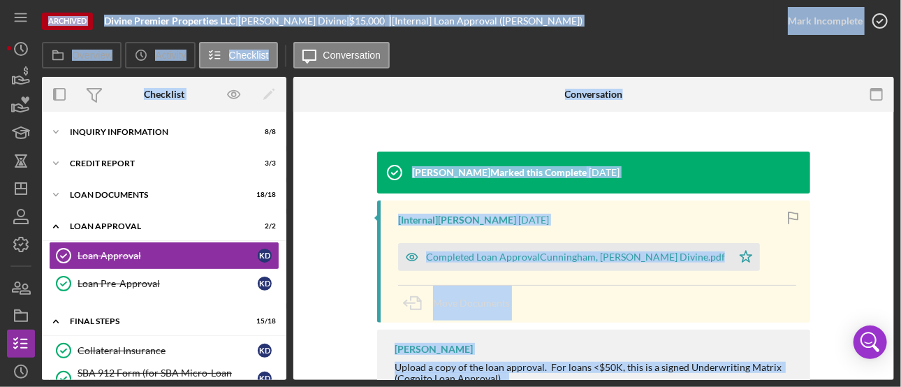
scroll to position [147, 0]
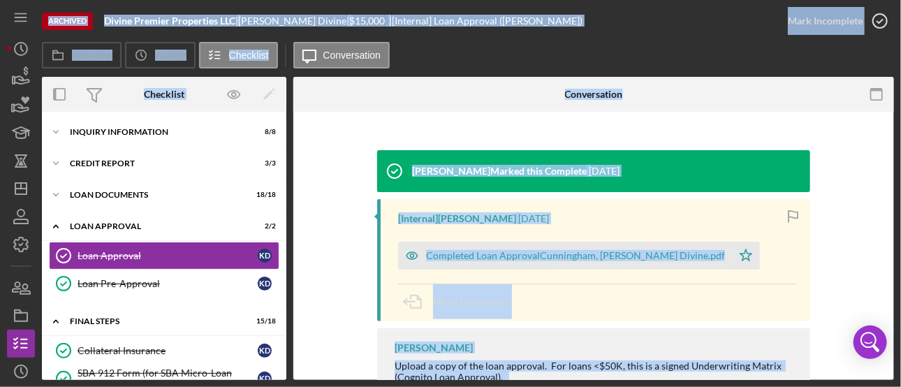
click at [810, 265] on div "[PERSON_NAME] Marked this Complete [DATE] [Internal] [PERSON_NAME] [DATE] Compl…" at bounding box center [593, 307] width 559 height 315
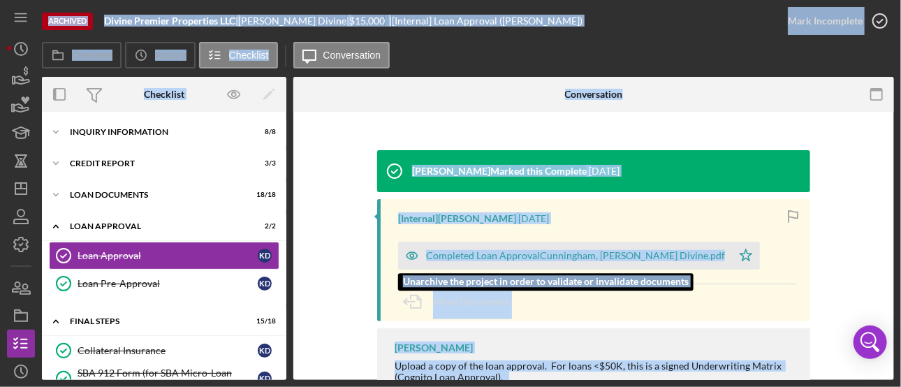
click at [640, 253] on div "Completed Loan ApprovalCunningham, [PERSON_NAME] Divine.pdf" at bounding box center [575, 255] width 299 height 11
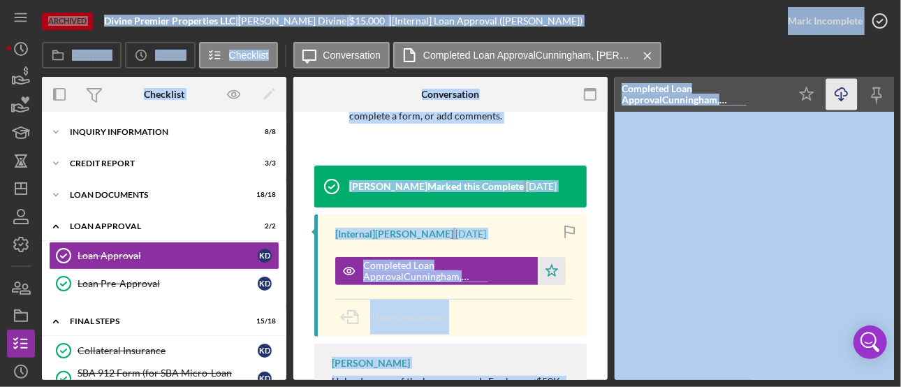
click at [839, 92] on icon "Icon/Download" at bounding box center [842, 94] width 31 height 31
click at [572, 133] on div "This project has been archived. You must unarchive it to upload documentation, …" at bounding box center [450, 76] width 273 height 180
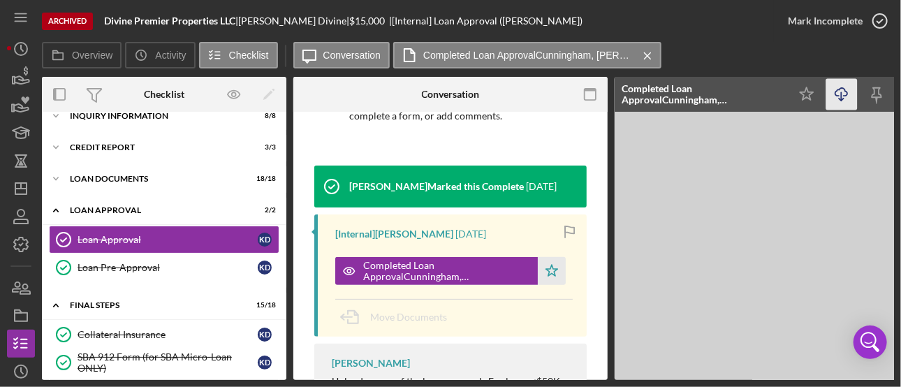
scroll to position [0, 0]
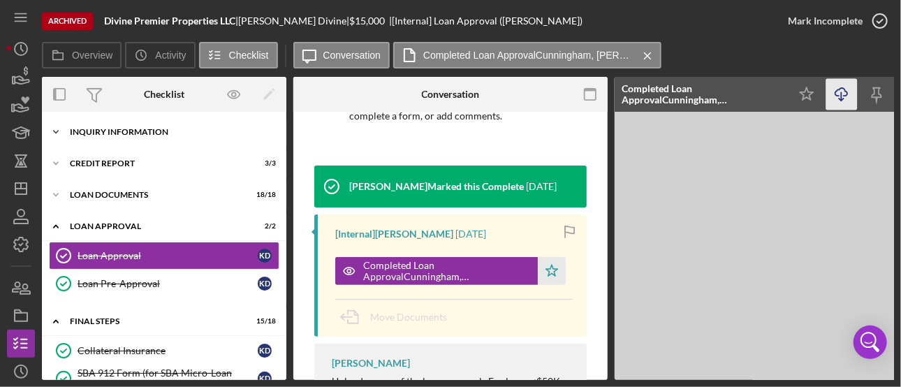
click at [114, 135] on div "Inquiry Information" at bounding box center [169, 132] width 199 height 8
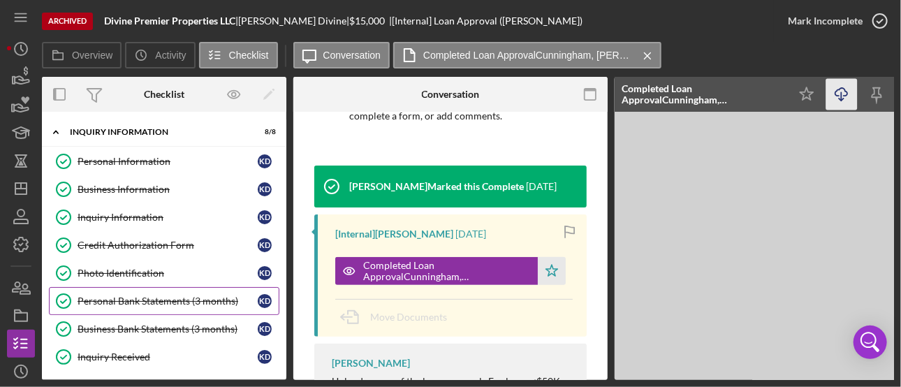
click at [129, 296] on div "Personal Bank Statements (3 months)" at bounding box center [168, 301] width 180 height 11
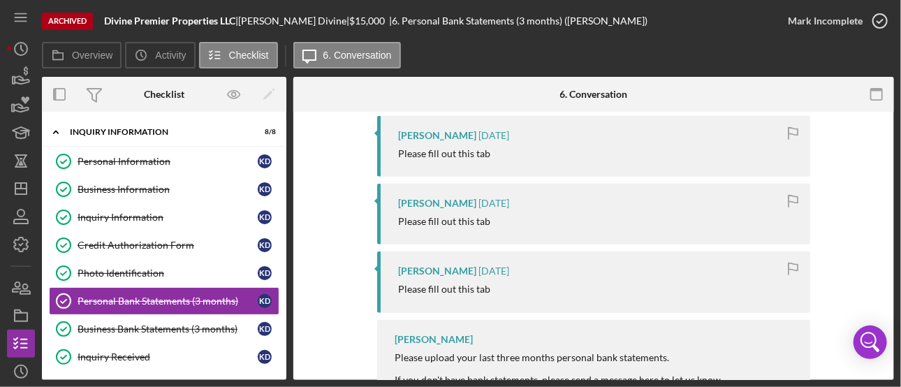
scroll to position [348, 0]
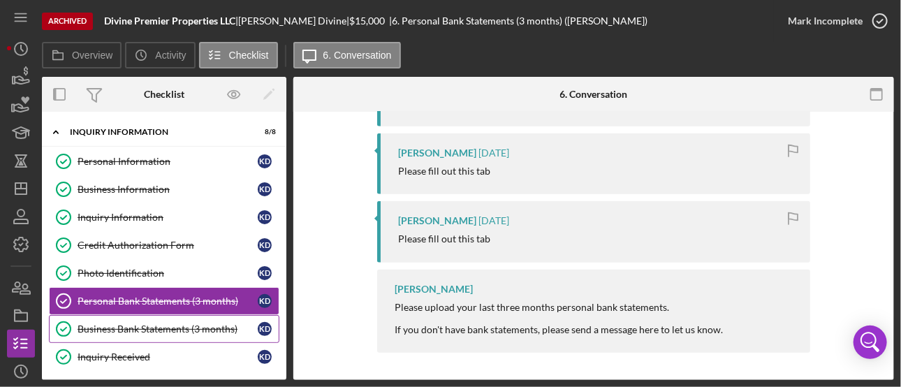
click at [159, 330] on div "Business Bank Statements (3 months)" at bounding box center [168, 329] width 180 height 11
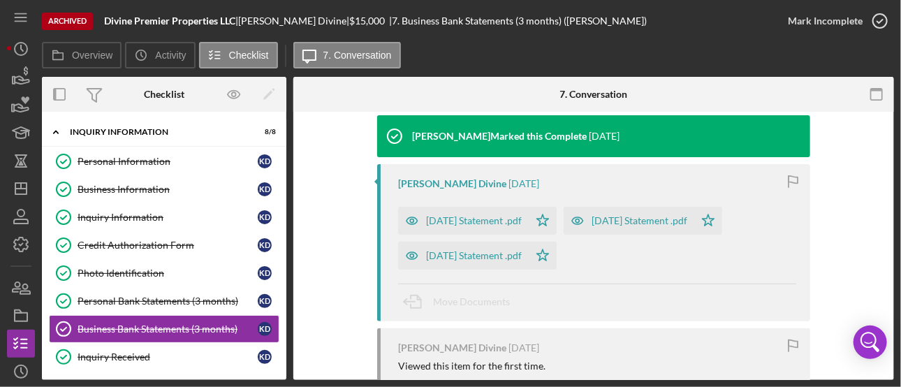
scroll to position [184, 0]
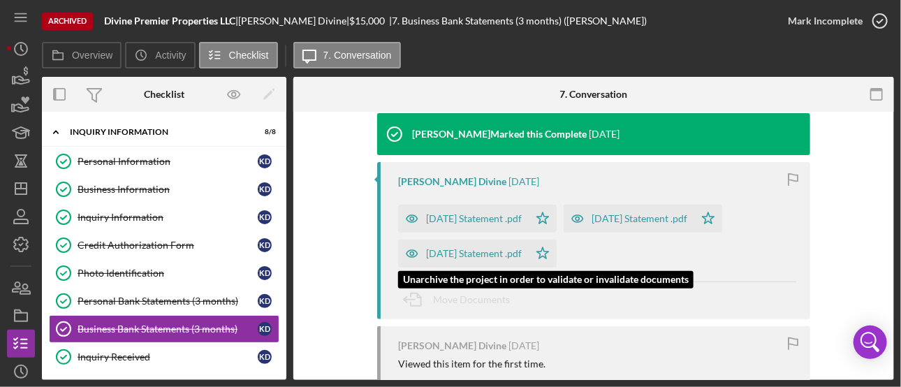
click at [509, 247] on div "[DATE] Statement .pdf" at bounding box center [463, 254] width 131 height 28
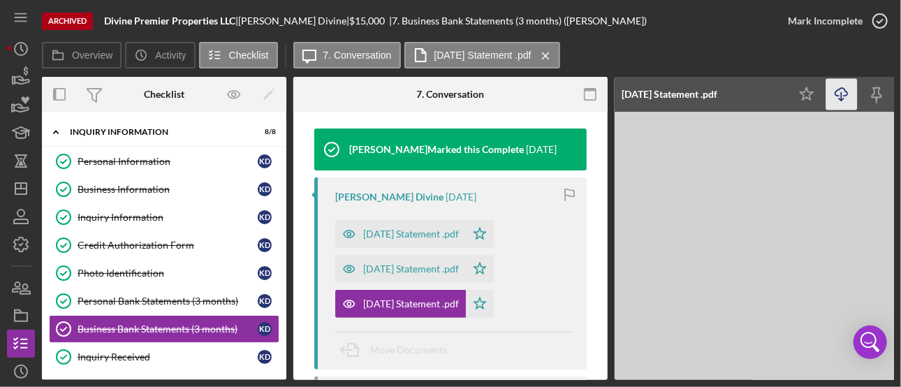
click at [836, 96] on icon "Icon/Download" at bounding box center [842, 94] width 31 height 31
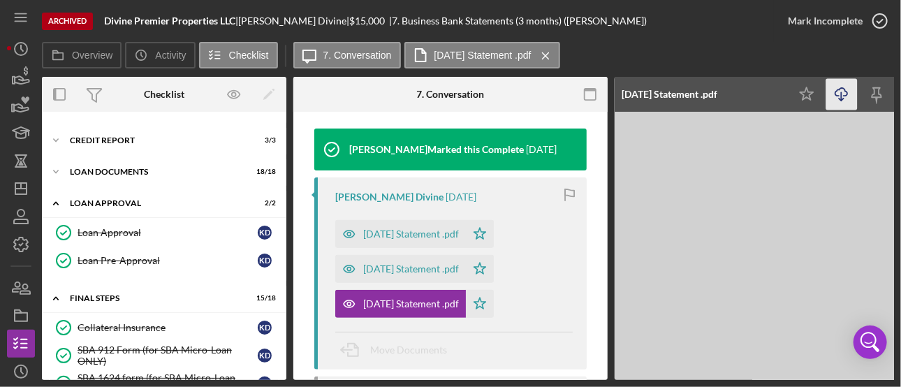
scroll to position [280, 0]
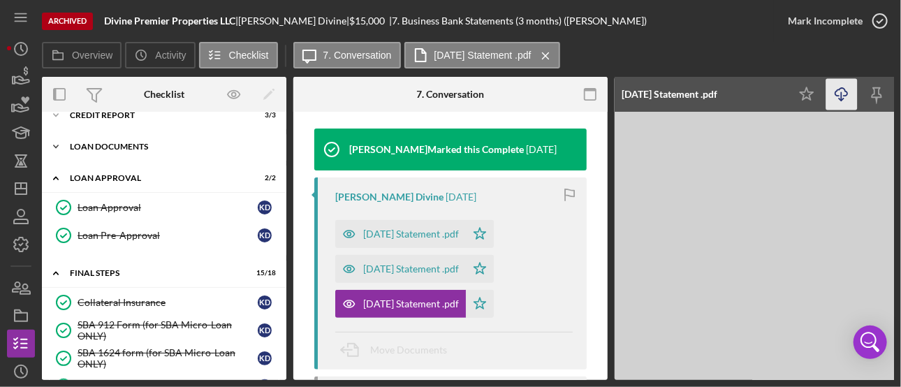
click at [108, 143] on div "Loan Documents" at bounding box center [169, 147] width 199 height 8
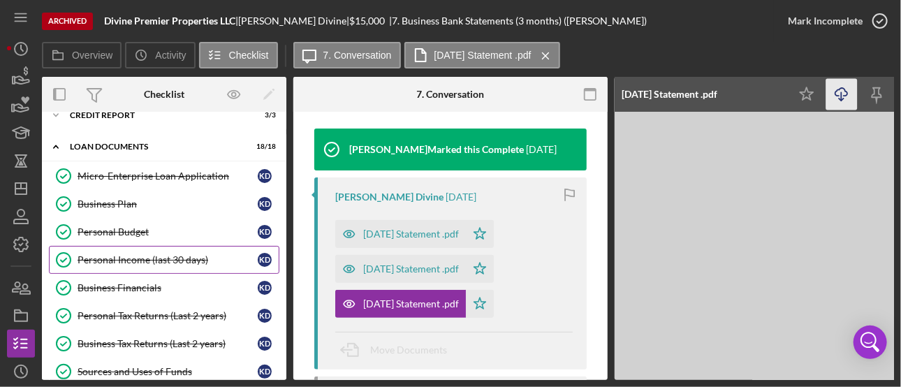
click at [119, 254] on div "Personal Income (last 30 days)" at bounding box center [168, 259] width 180 height 11
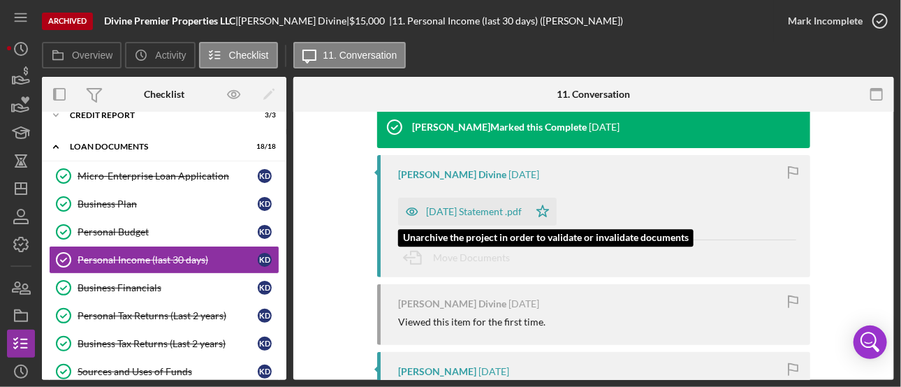
click at [481, 210] on div "[DATE] Statement .pdf" at bounding box center [474, 211] width 96 height 11
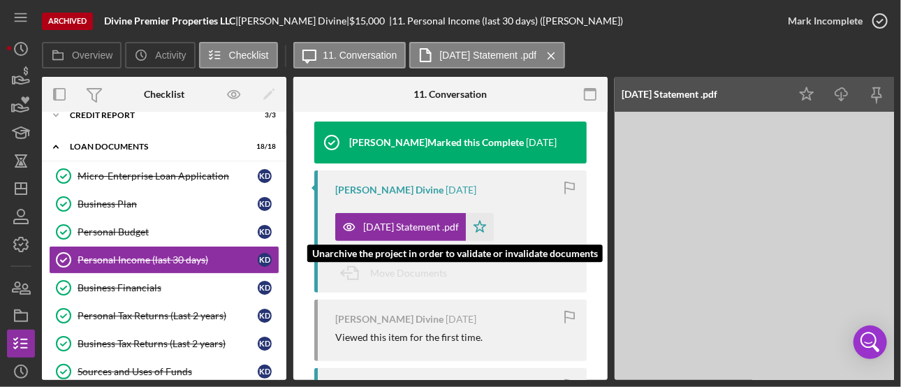
scroll to position [207, 0]
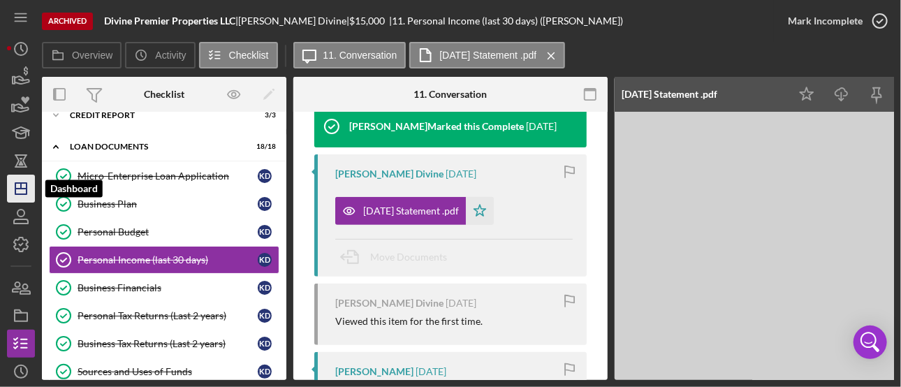
click at [23, 181] on icon "Icon/Dashboard" at bounding box center [20, 188] width 35 height 35
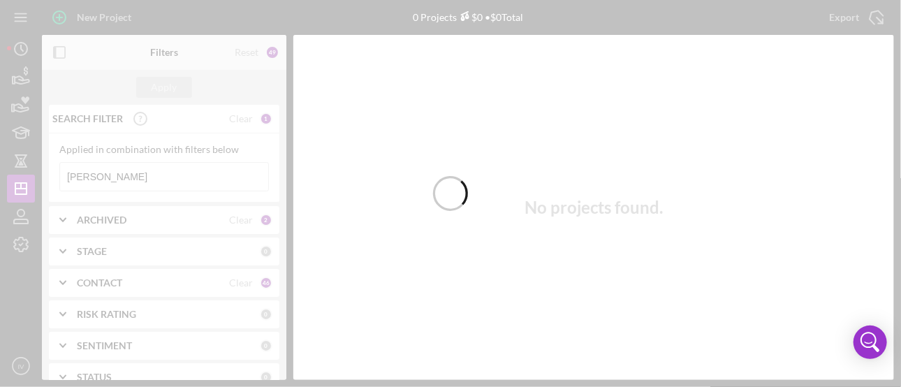
click at [109, 171] on div at bounding box center [450, 193] width 901 height 387
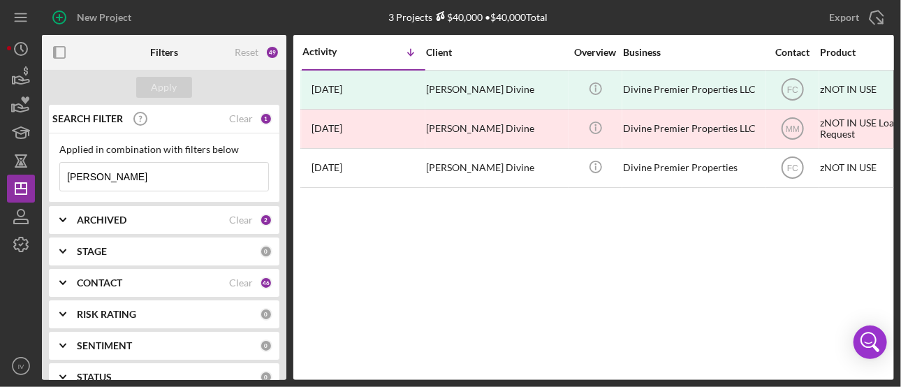
drag, startPoint x: 113, startPoint y: 171, endPoint x: 41, endPoint y: 171, distance: 72.0
click at [41, 171] on div "New Project 3 Projects $40,000 • $40,000 Total [PERSON_NAME] Export Icon/Export…" at bounding box center [450, 190] width 887 height 380
paste input "[PERSON_NAME], Jahkiiah"
click at [151, 89] on button "Apply" at bounding box center [164, 87] width 56 height 21
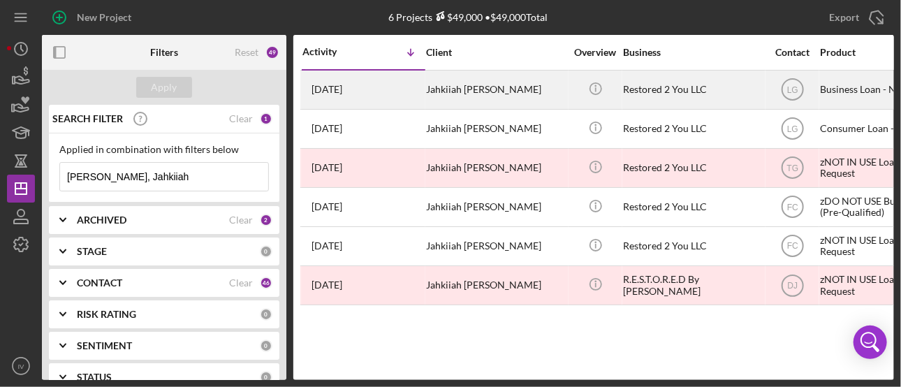
click at [459, 89] on div "Jahkiiah [PERSON_NAME]" at bounding box center [496, 89] width 140 height 37
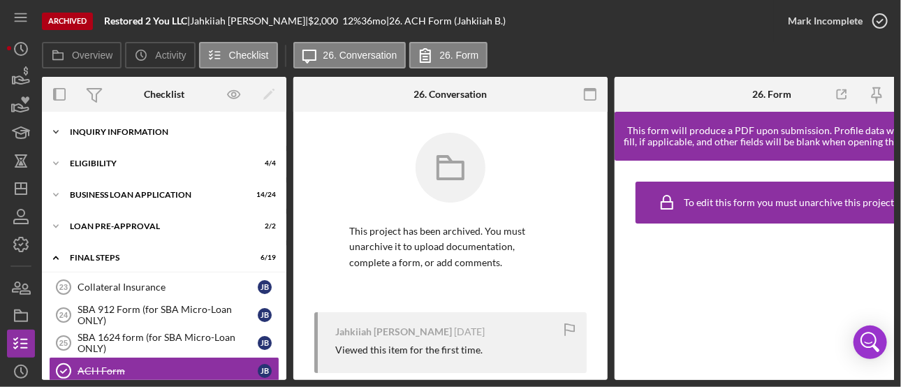
click at [141, 129] on div "INQUIRY INFORMATION" at bounding box center [169, 132] width 199 height 8
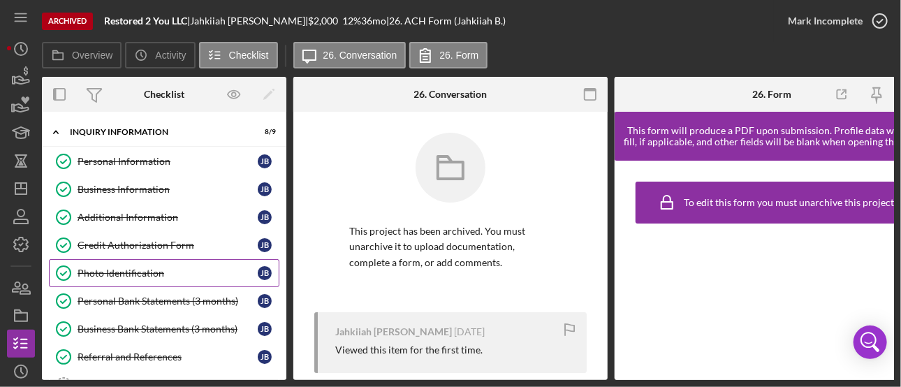
click at [129, 268] on div "Photo Identification" at bounding box center [168, 273] width 180 height 11
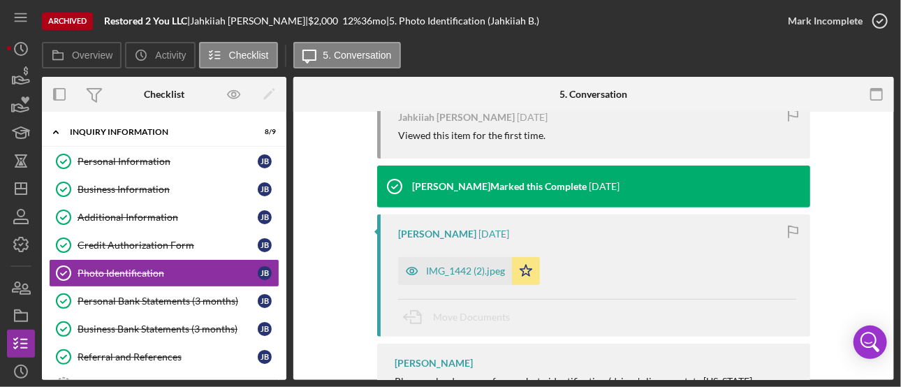
scroll to position [241, 0]
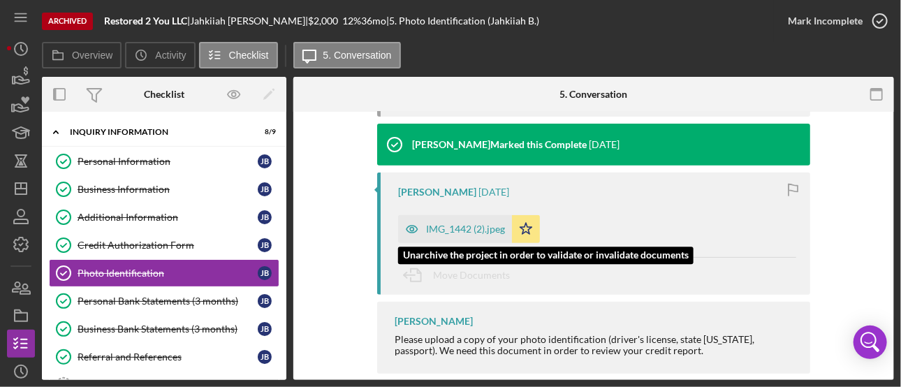
click at [474, 233] on div "IMG_1442 (2).jpeg" at bounding box center [465, 229] width 79 height 11
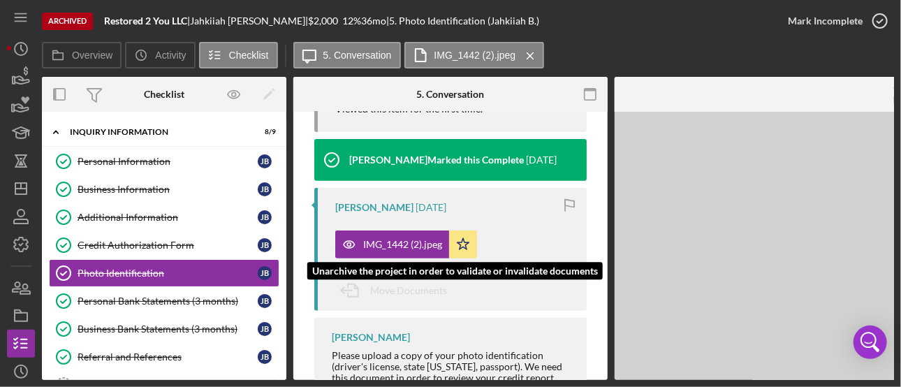
scroll to position [257, 0]
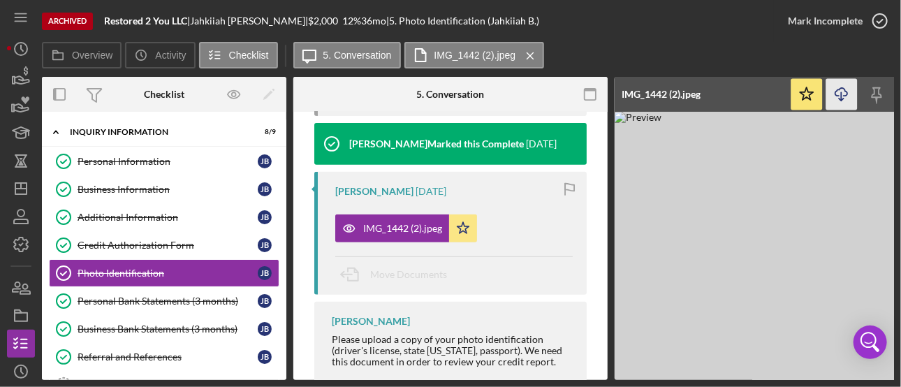
click at [845, 95] on icon "Icon/Download" at bounding box center [842, 94] width 31 height 31
click at [148, 298] on div "Personal Bank Statements (3 months)" at bounding box center [168, 301] width 180 height 11
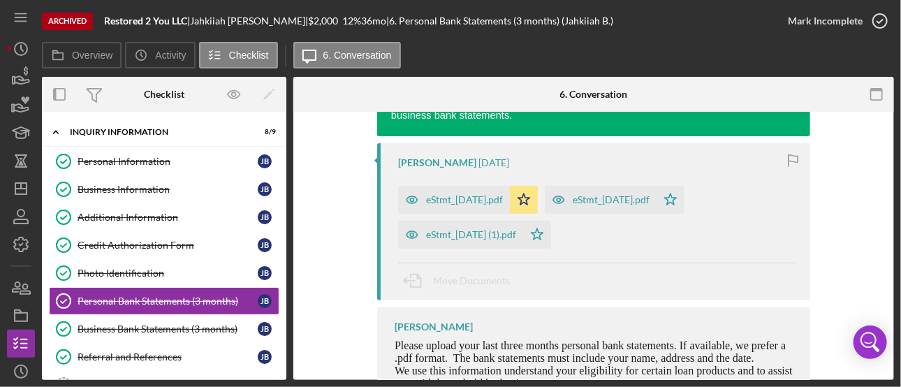
scroll to position [240, 0]
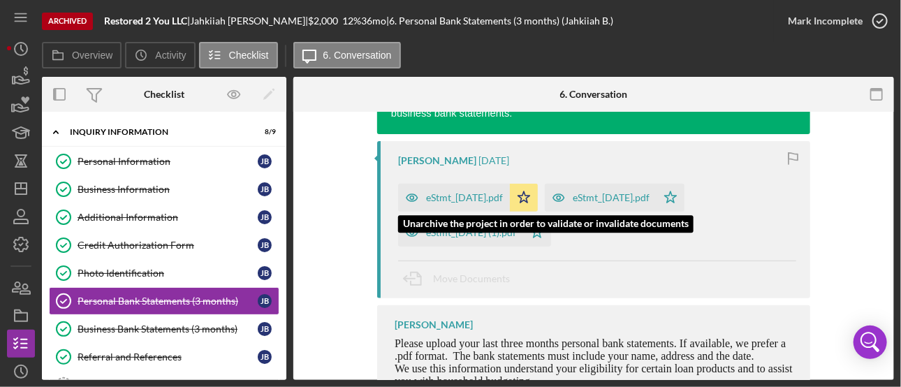
click at [456, 201] on div "eStmt_[DATE].pdf" at bounding box center [464, 197] width 77 height 11
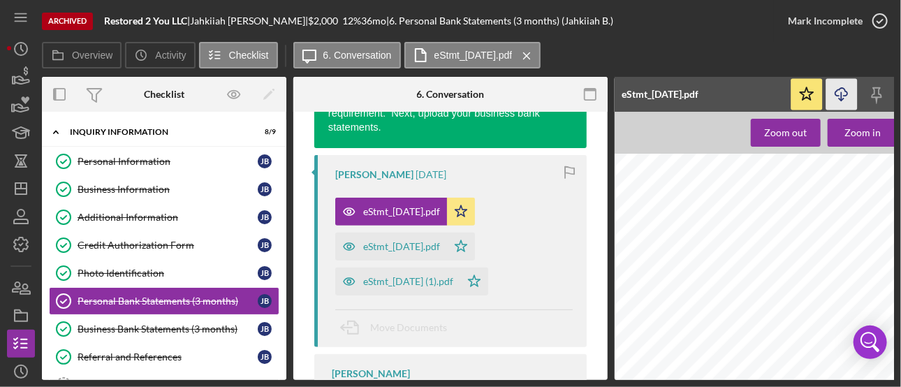
click at [843, 96] on icon "Icon/Download" at bounding box center [842, 94] width 31 height 31
click at [145, 330] on div "Business Bank Statements (3 months)" at bounding box center [168, 329] width 180 height 11
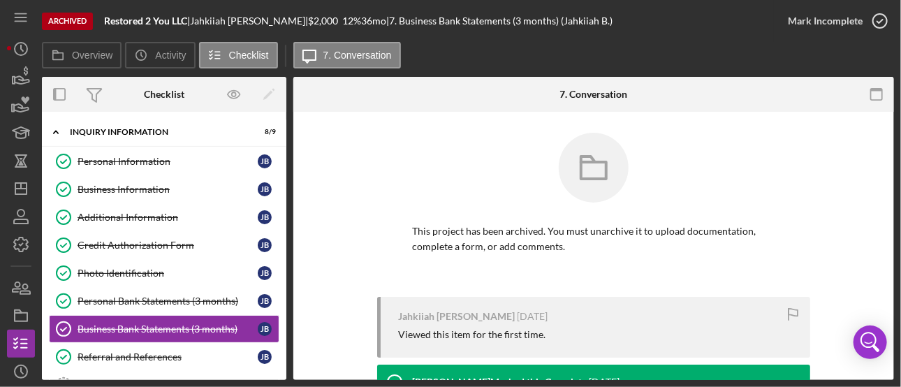
drag, startPoint x: 890, startPoint y: 123, endPoint x: 886, endPoint y: 206, distance: 83.3
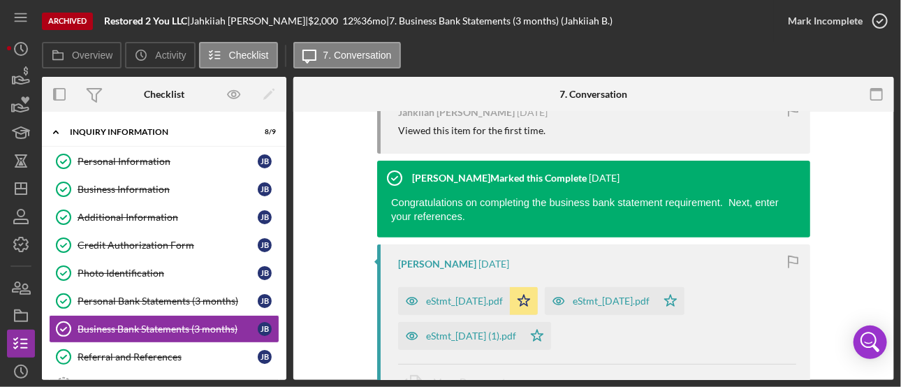
scroll to position [223, 0]
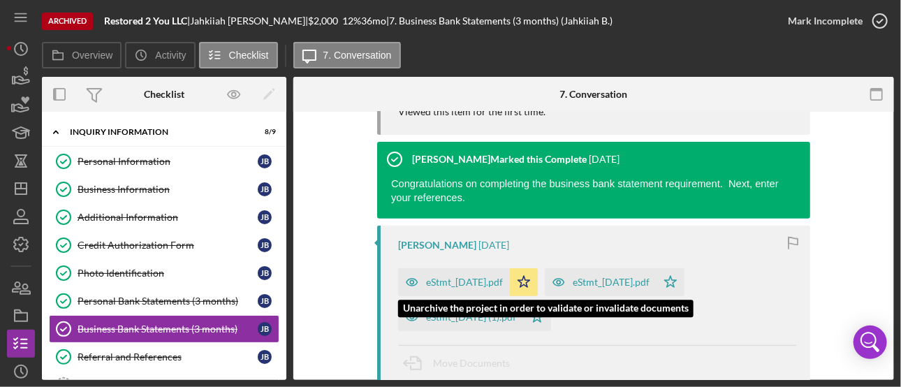
click at [503, 277] on div "eStmt_[DATE].pdf" at bounding box center [464, 282] width 77 height 11
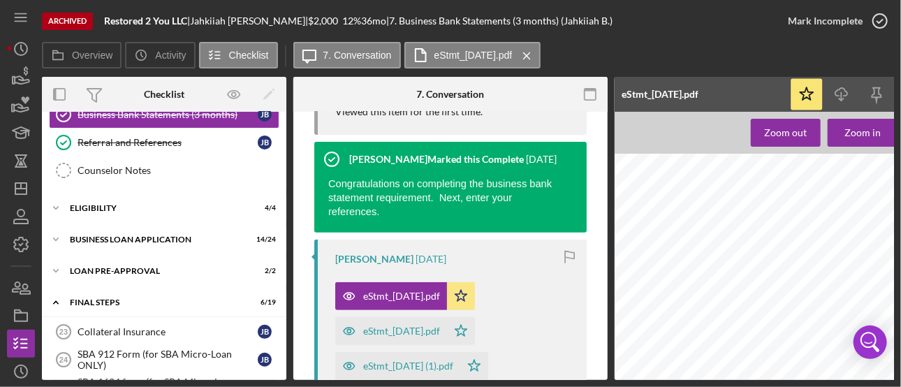
scroll to position [215, 0]
click at [137, 235] on div "BUSINESS LOAN APPLICATION" at bounding box center [169, 239] width 199 height 8
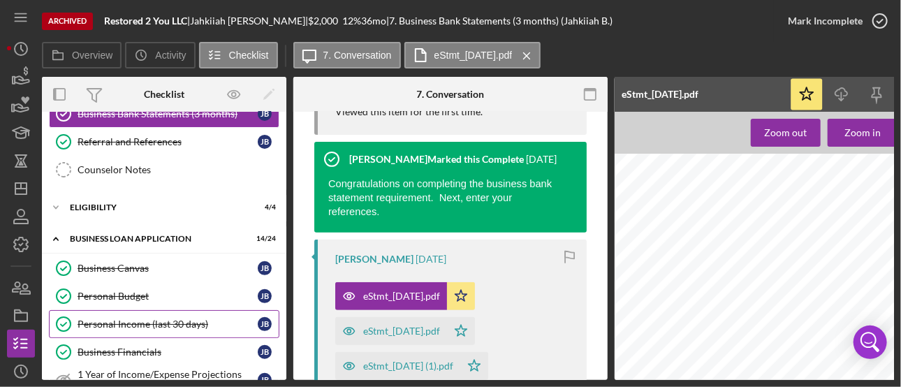
click at [124, 319] on div "Personal Income (last 30 days)" at bounding box center [168, 324] width 180 height 11
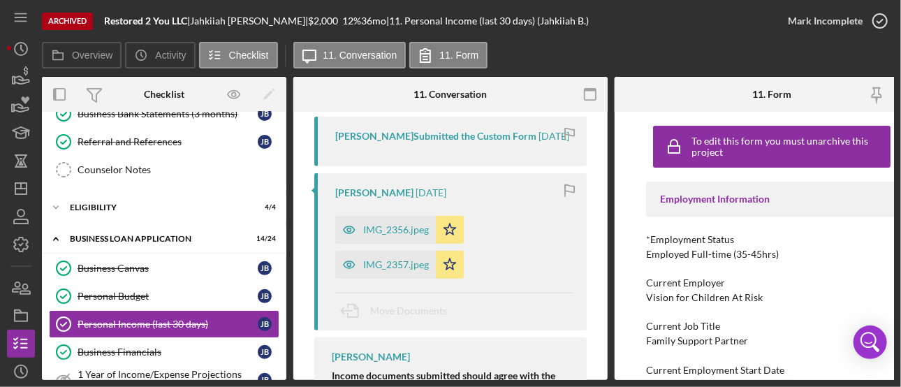
scroll to position [252, 0]
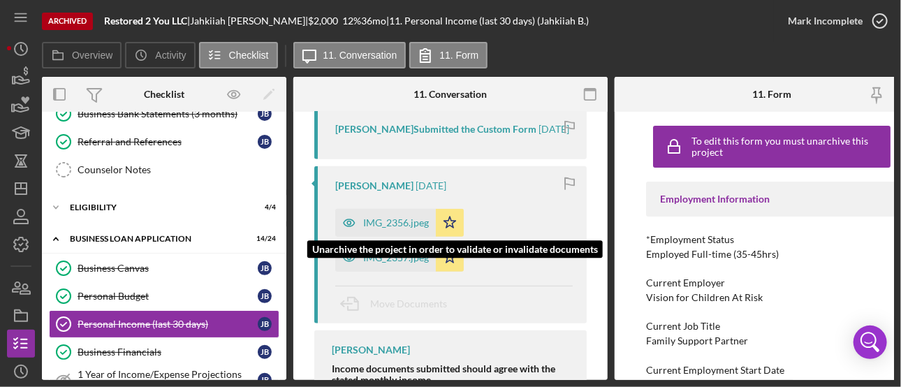
click at [386, 228] on div "IMG_2356.jpeg" at bounding box center [396, 222] width 66 height 11
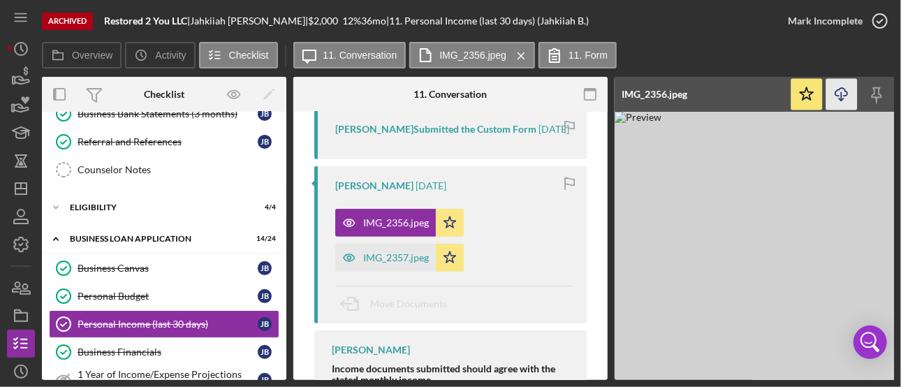
click at [827, 94] on icon "Icon/Download" at bounding box center [842, 94] width 31 height 31
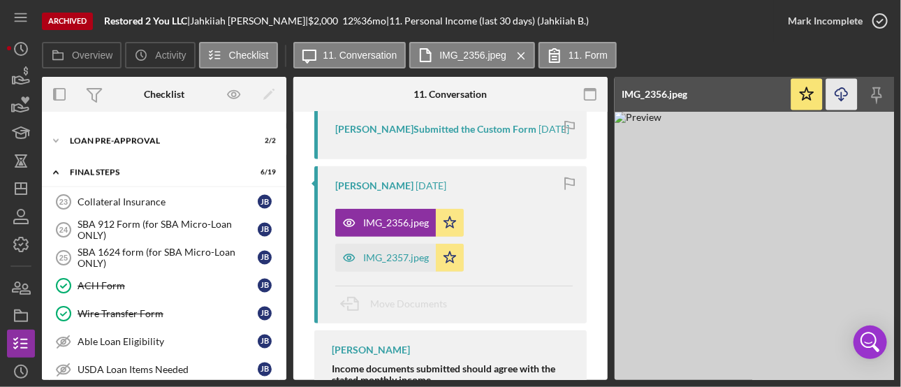
scroll to position [1041, 0]
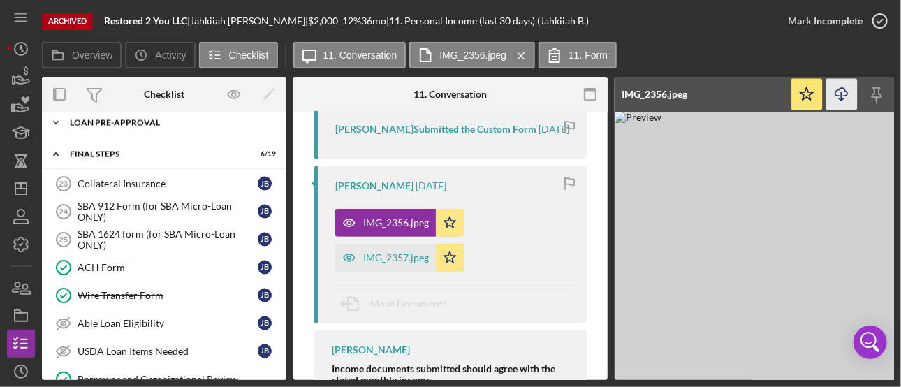
click at [126, 117] on div "Icon/Expander LOAN PRE-APPROVAL 2 / 2" at bounding box center [164, 123] width 245 height 28
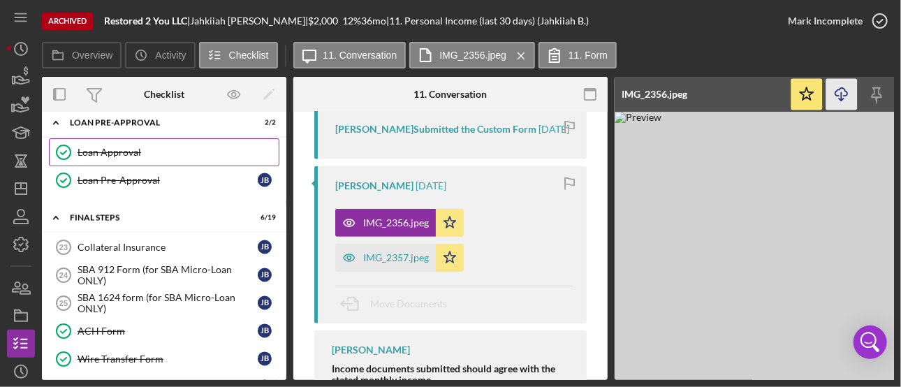
click at [120, 147] on div "Loan Approval" at bounding box center [178, 152] width 201 height 11
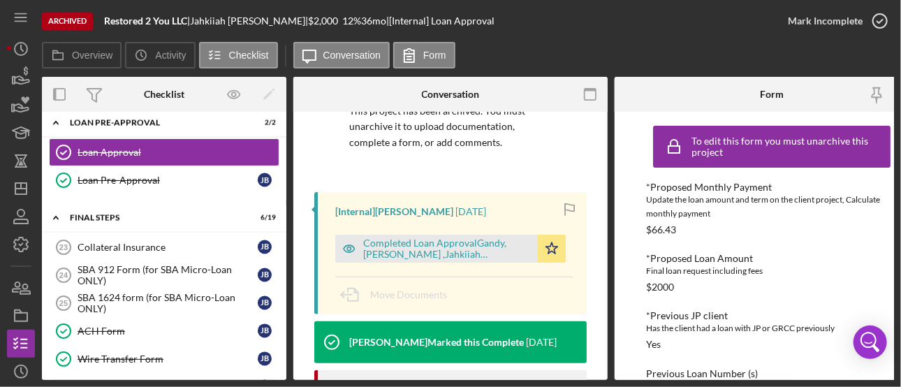
scroll to position [123, 0]
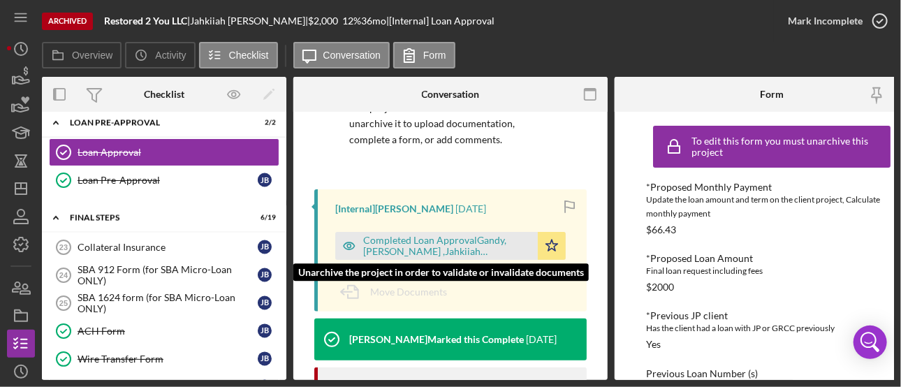
click at [437, 242] on div "Completed Loan ApprovalGandy, [PERSON_NAME] ,Jahkiiah [PERSON_NAME].pdf" at bounding box center [447, 246] width 168 height 22
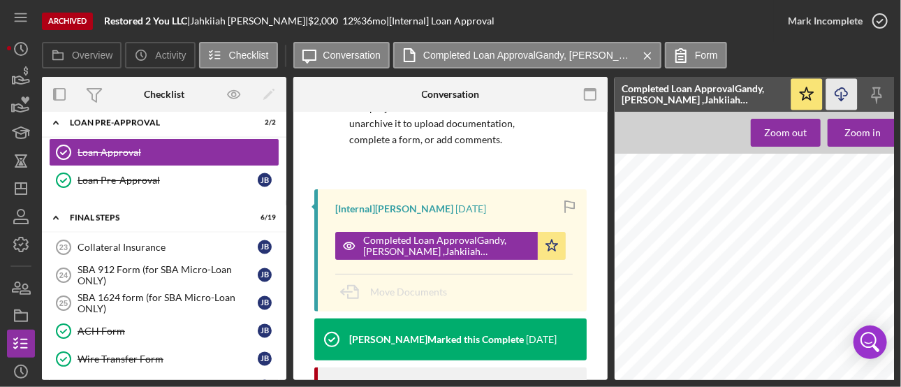
click at [841, 92] on icon "Icon/Download" at bounding box center [842, 94] width 31 height 31
